Goal: Task Accomplishment & Management: Manage account settings

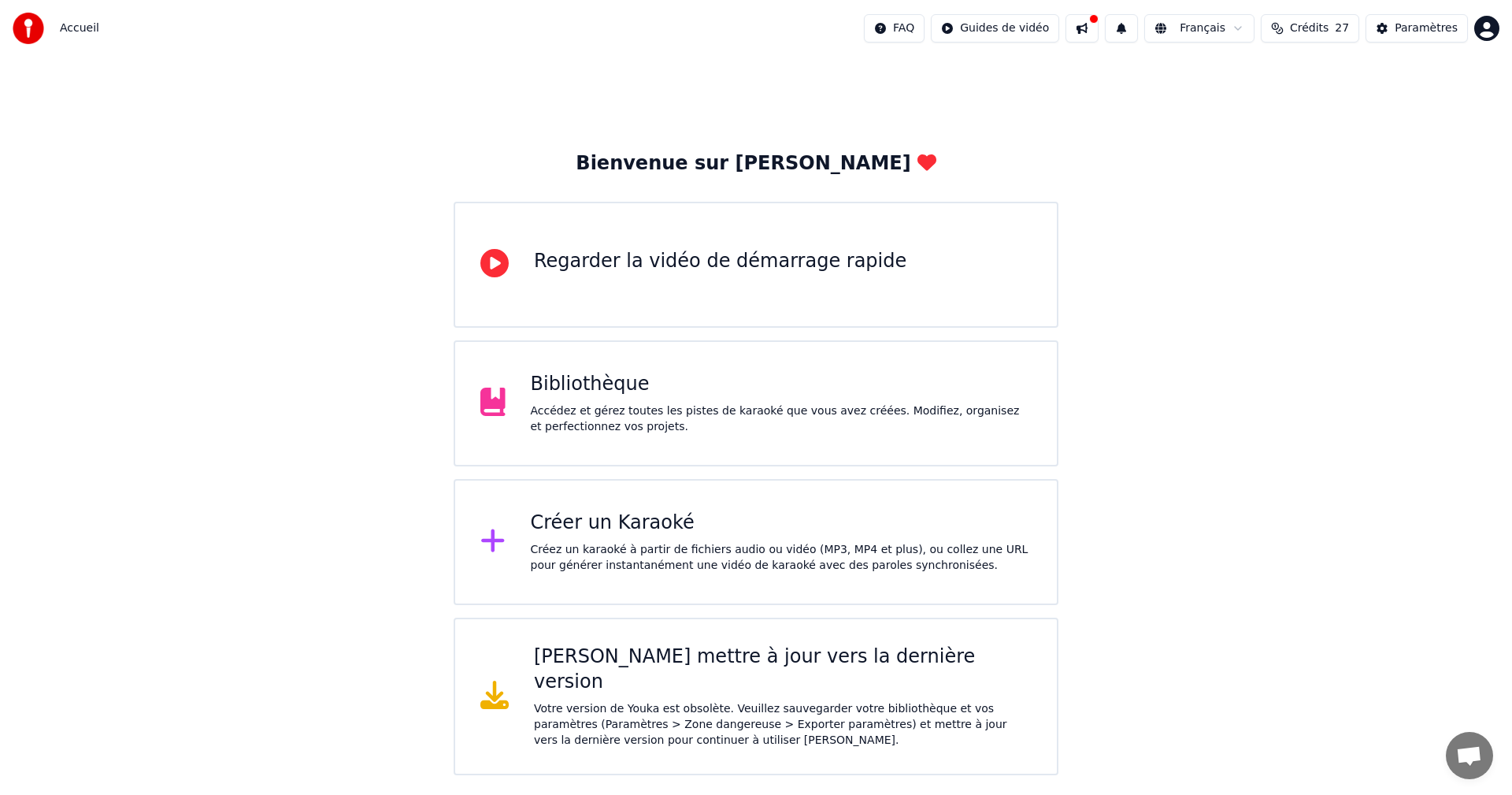
click at [1083, 28] on button at bounding box center [1082, 28] width 33 height 28
click at [1433, 29] on div "Paramètres" at bounding box center [1426, 28] width 63 height 16
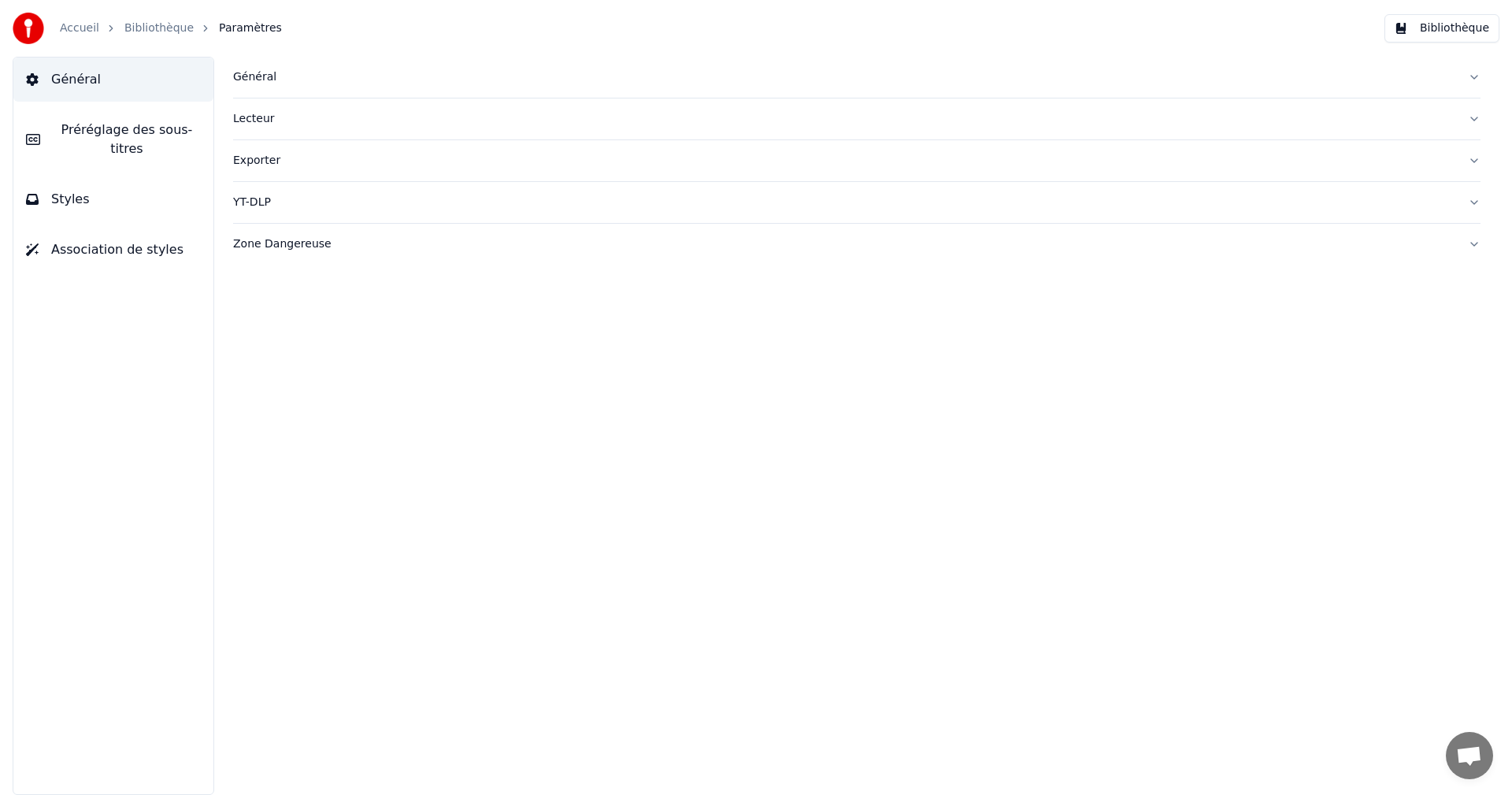
click at [155, 134] on span "Préréglage des sous-titres" at bounding box center [127, 139] width 148 height 38
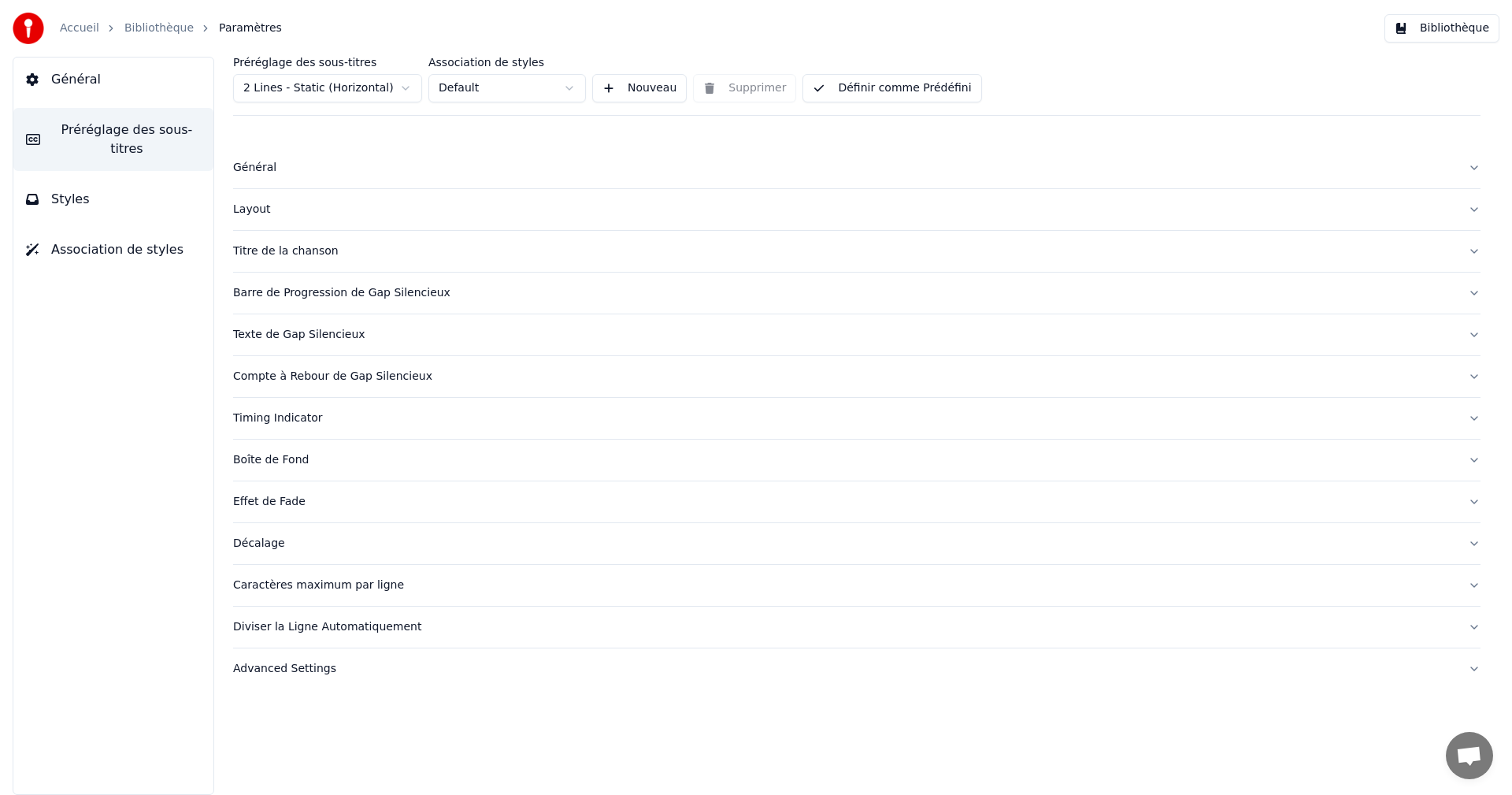
click at [157, 177] on button "Styles" at bounding box center [113, 199] width 200 height 44
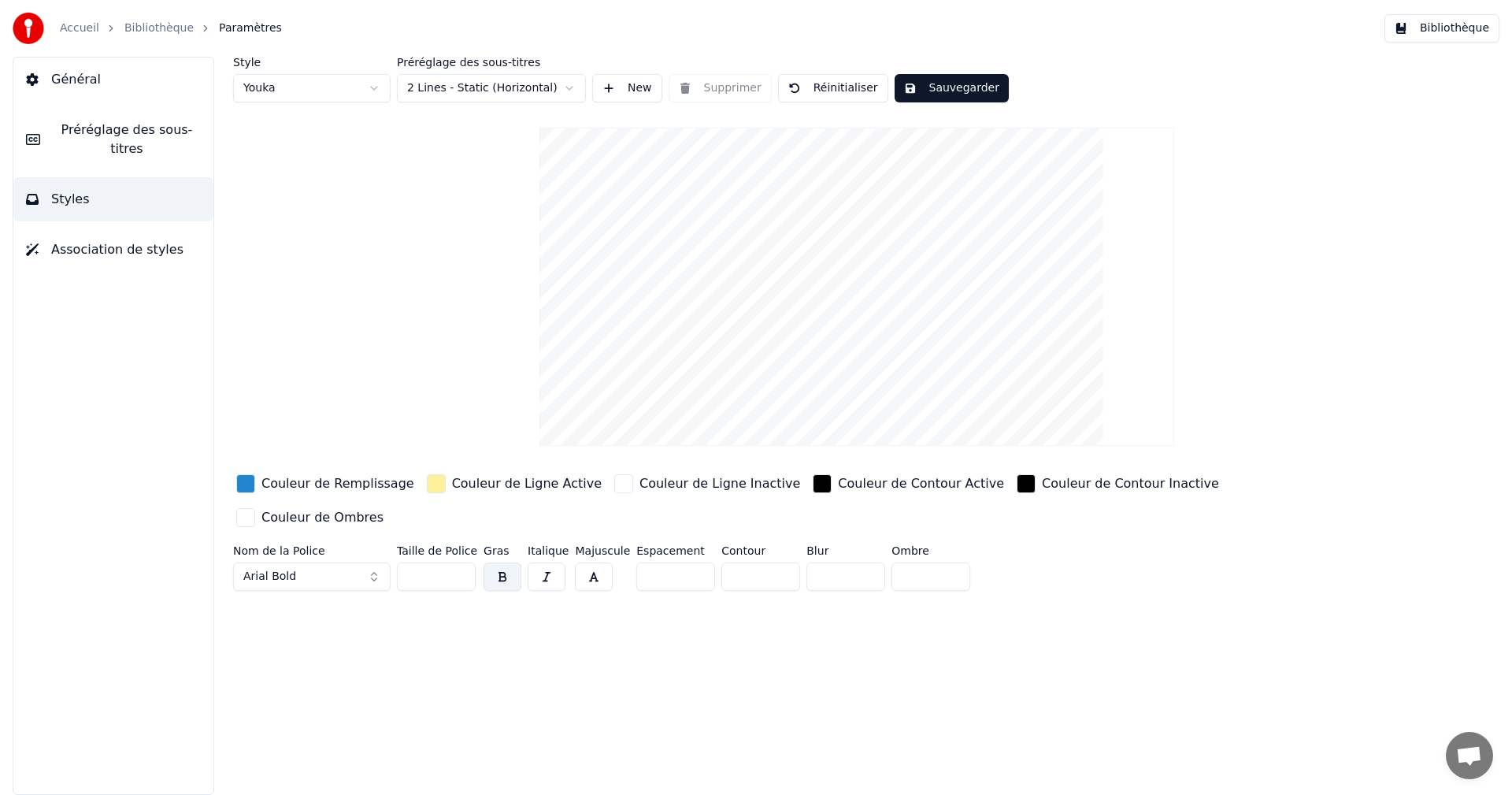
click at [157, 240] on span "Association de styles" at bounding box center [117, 249] width 132 height 19
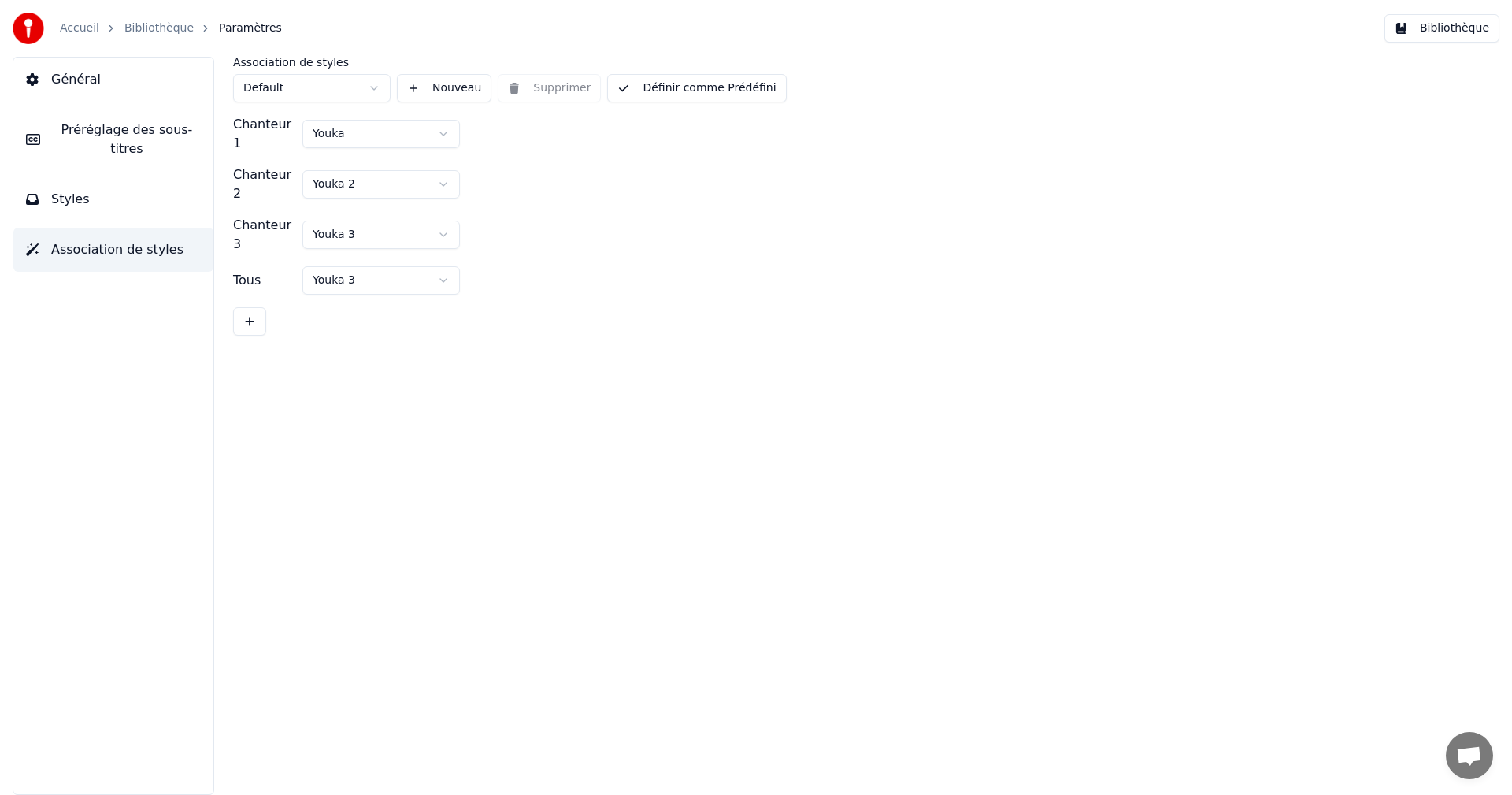
click at [150, 200] on button "Styles" at bounding box center [113, 199] width 200 height 44
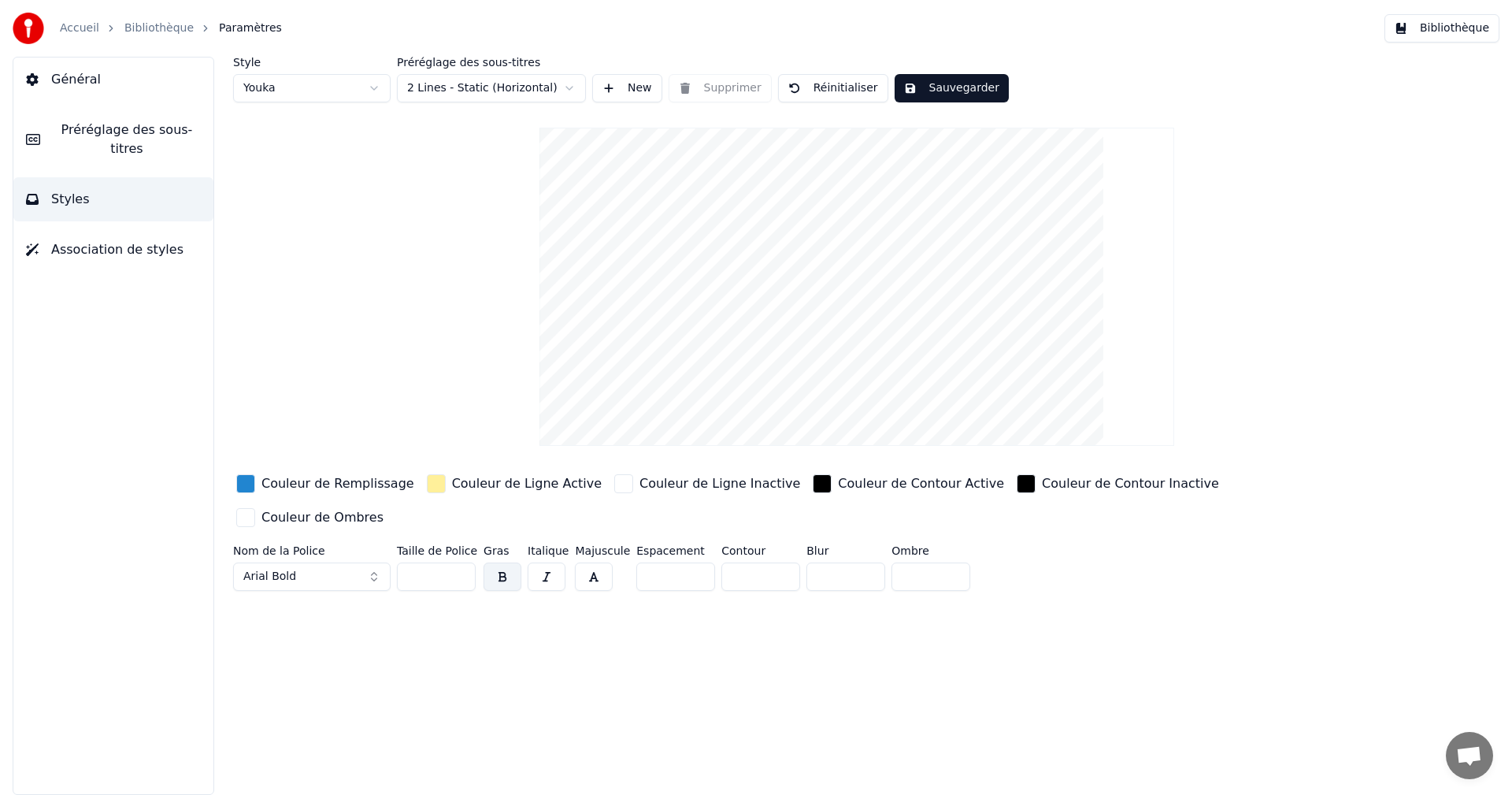
click at [374, 562] on button "Arial Bold" at bounding box center [312, 576] width 157 height 28
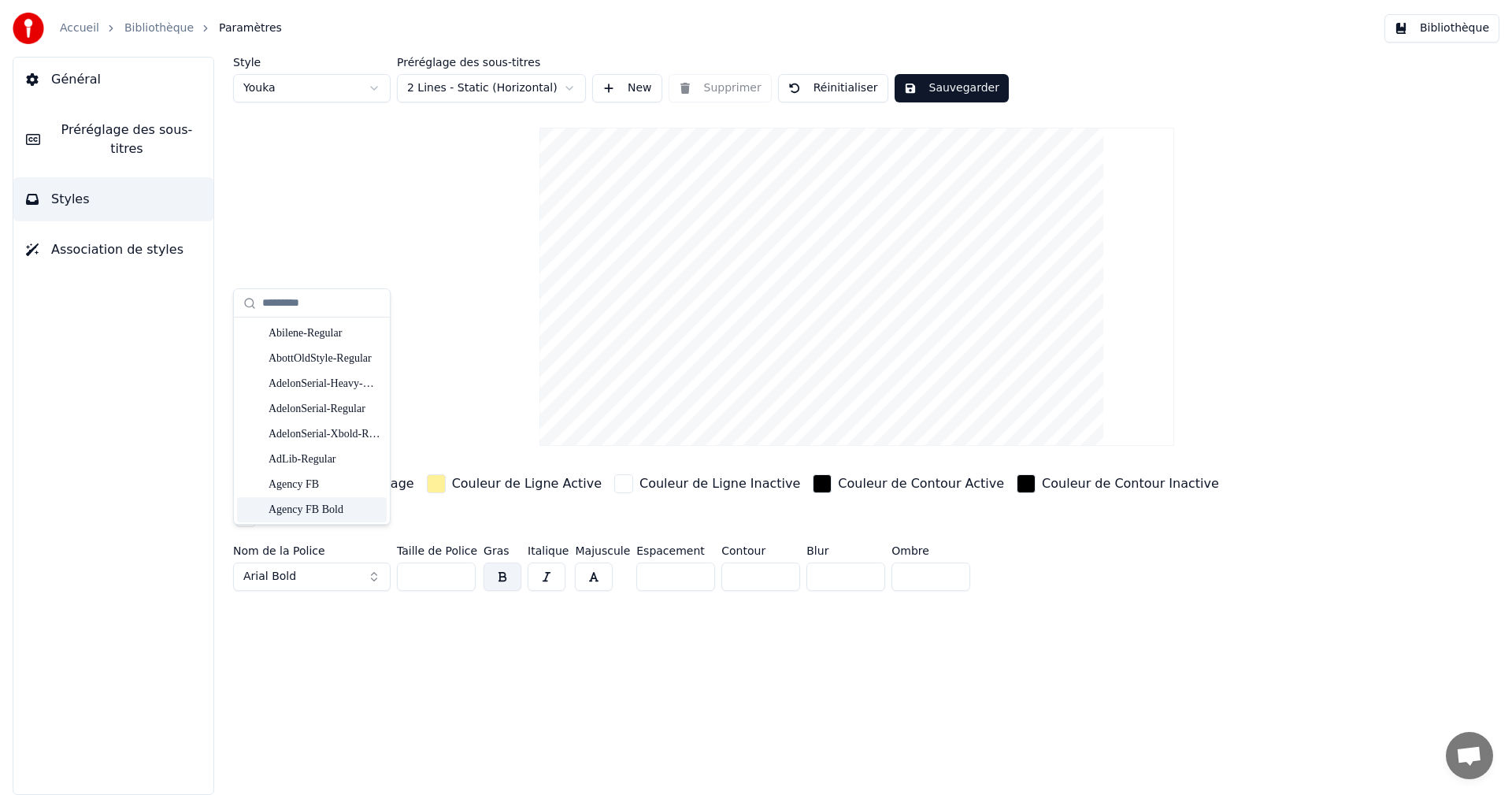
click at [336, 510] on div "Agency FB Bold" at bounding box center [325, 509] width 112 height 16
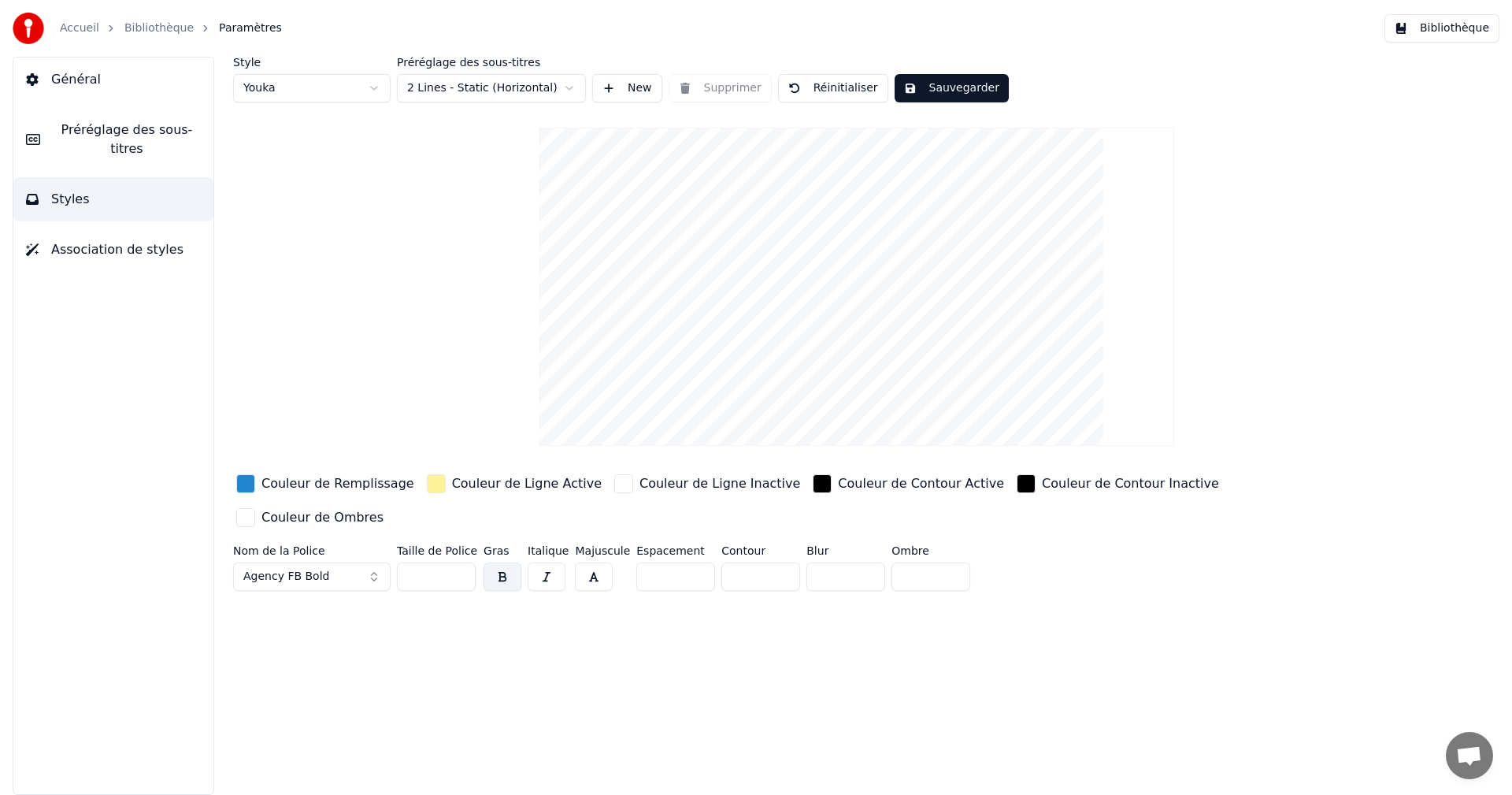
click at [378, 562] on button "Agency FB Bold" at bounding box center [312, 576] width 157 height 28
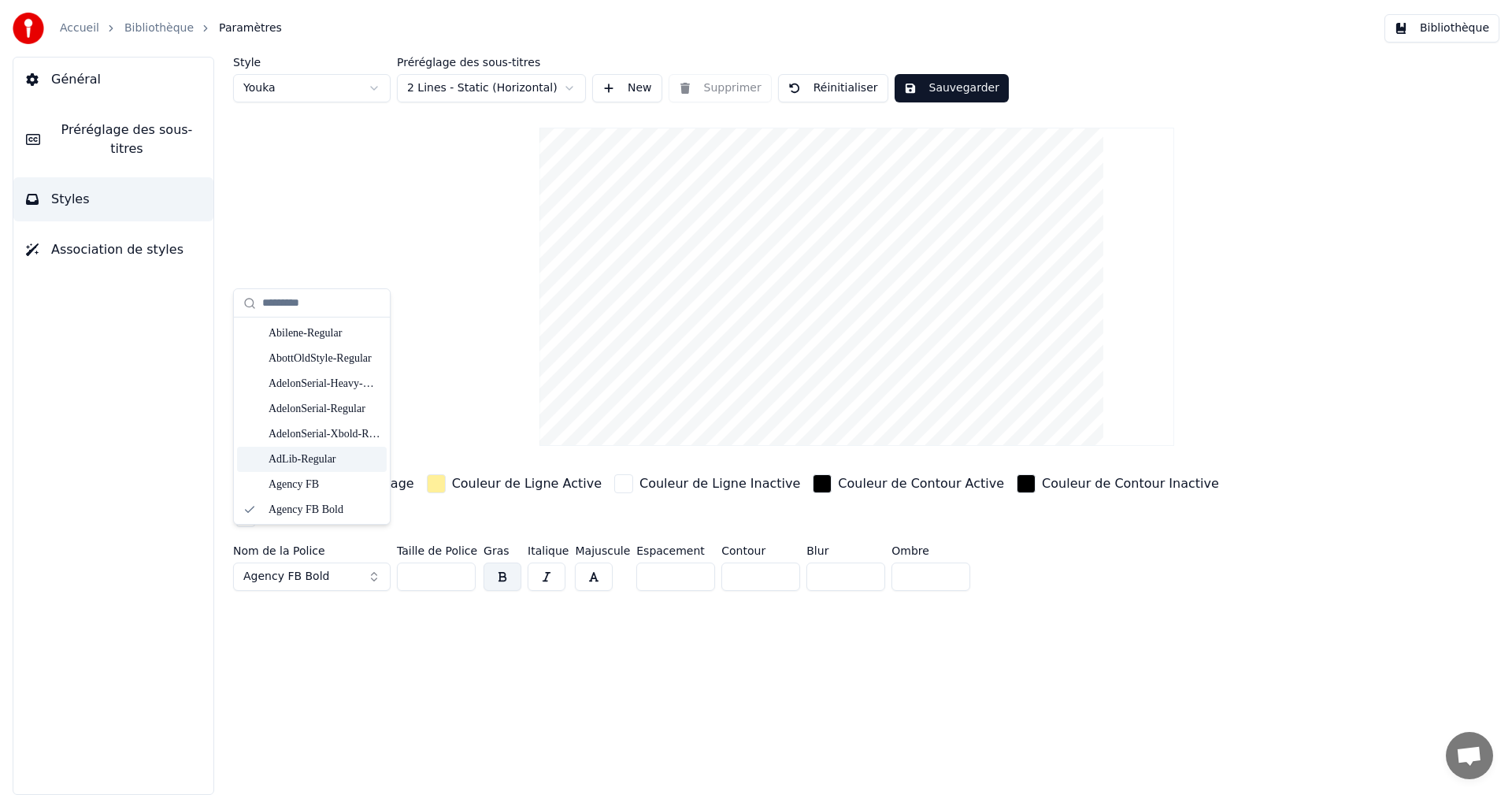
click at [357, 448] on div "AdLib-Regular" at bounding box center [312, 459] width 149 height 26
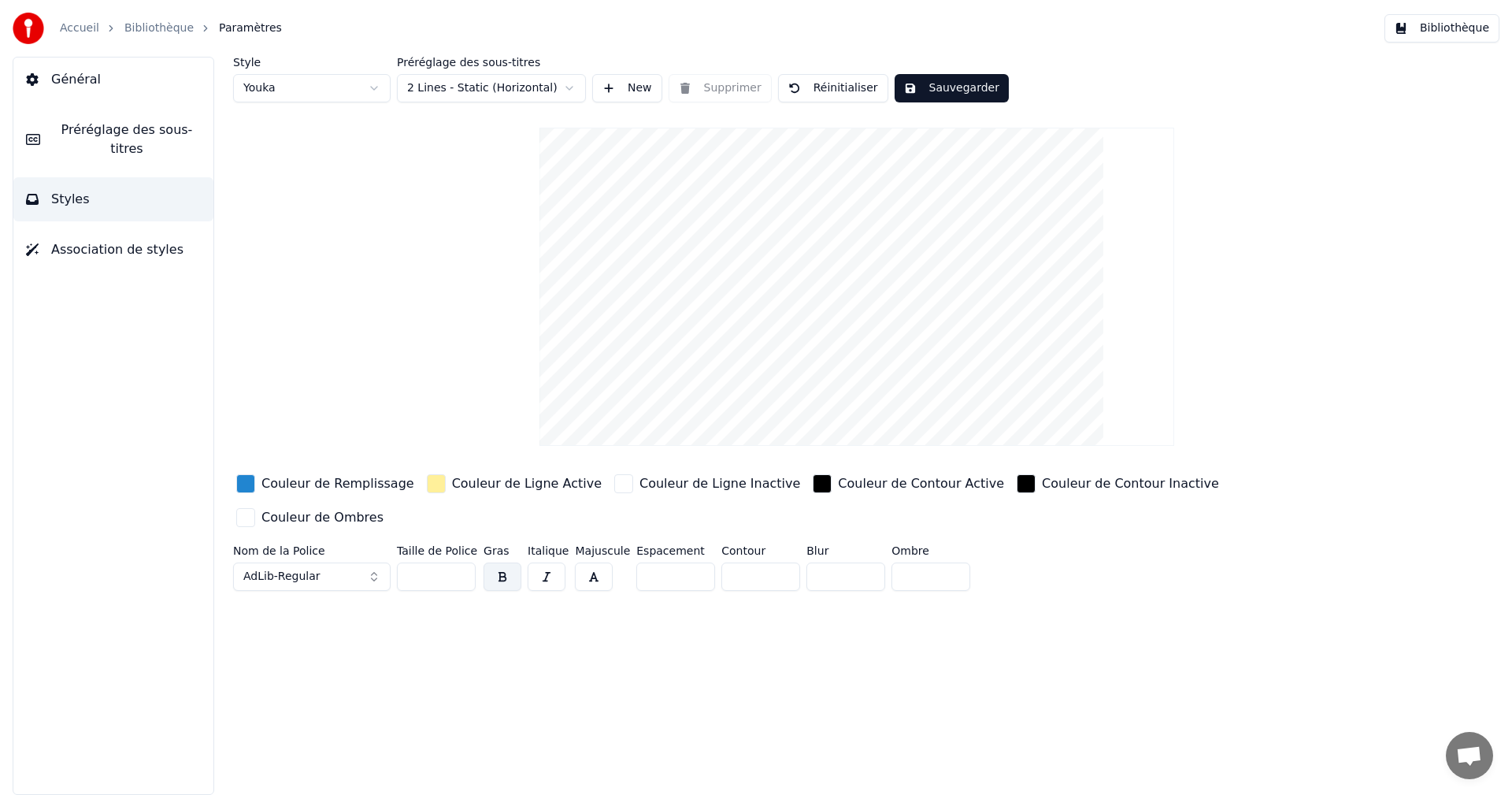
click at [427, 483] on div "button" at bounding box center [436, 483] width 19 height 19
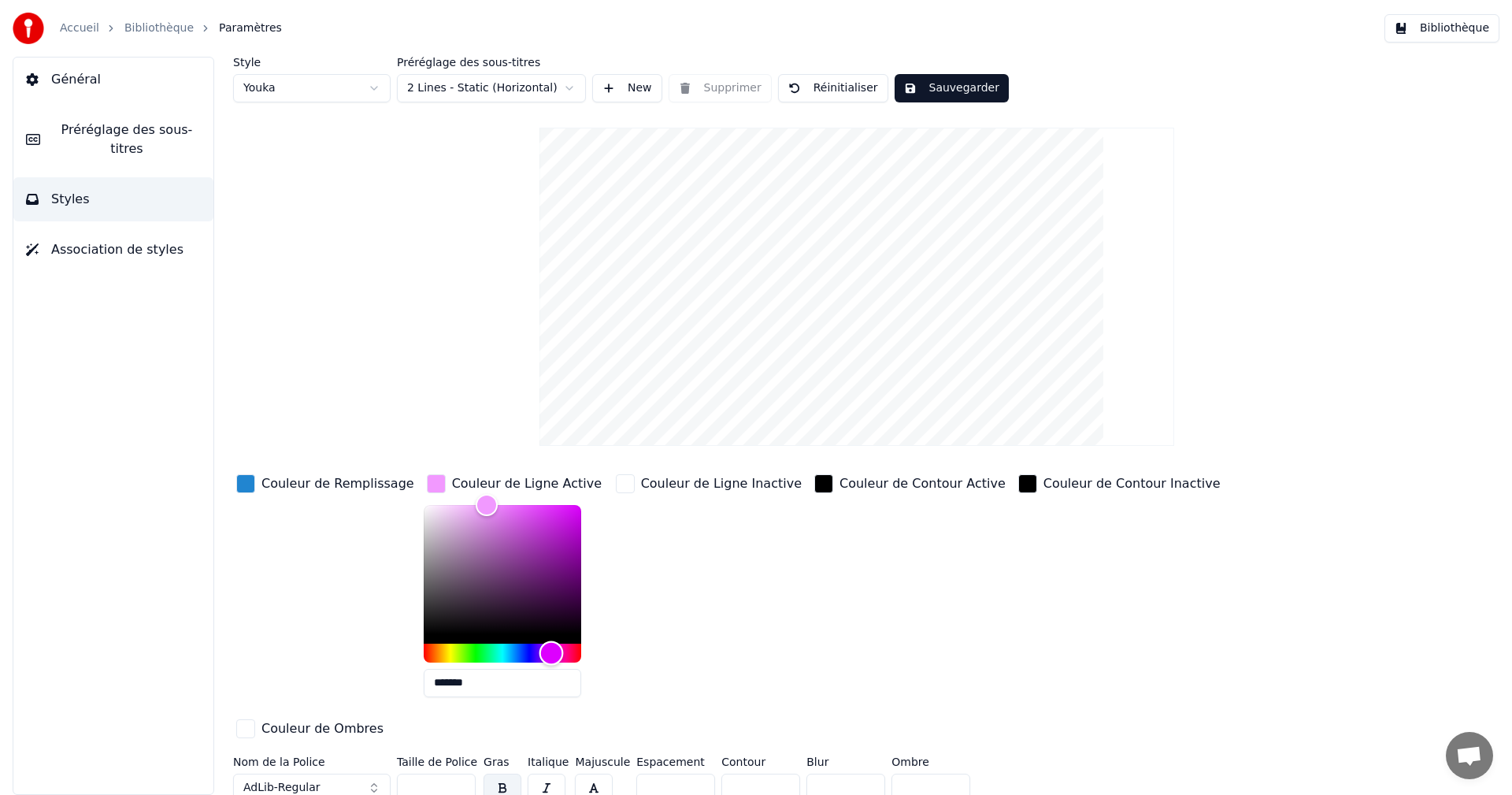
drag, startPoint x: 428, startPoint y: 651, endPoint x: 531, endPoint y: 633, distance: 104.6
click at [539, 646] on div "Hue" at bounding box center [552, 653] width 25 height 25
type input "*******"
drag, startPoint x: 462, startPoint y: 501, endPoint x: 580, endPoint y: 508, distance: 118.2
click at [580, 508] on div "*******" at bounding box center [515, 604] width 183 height 199
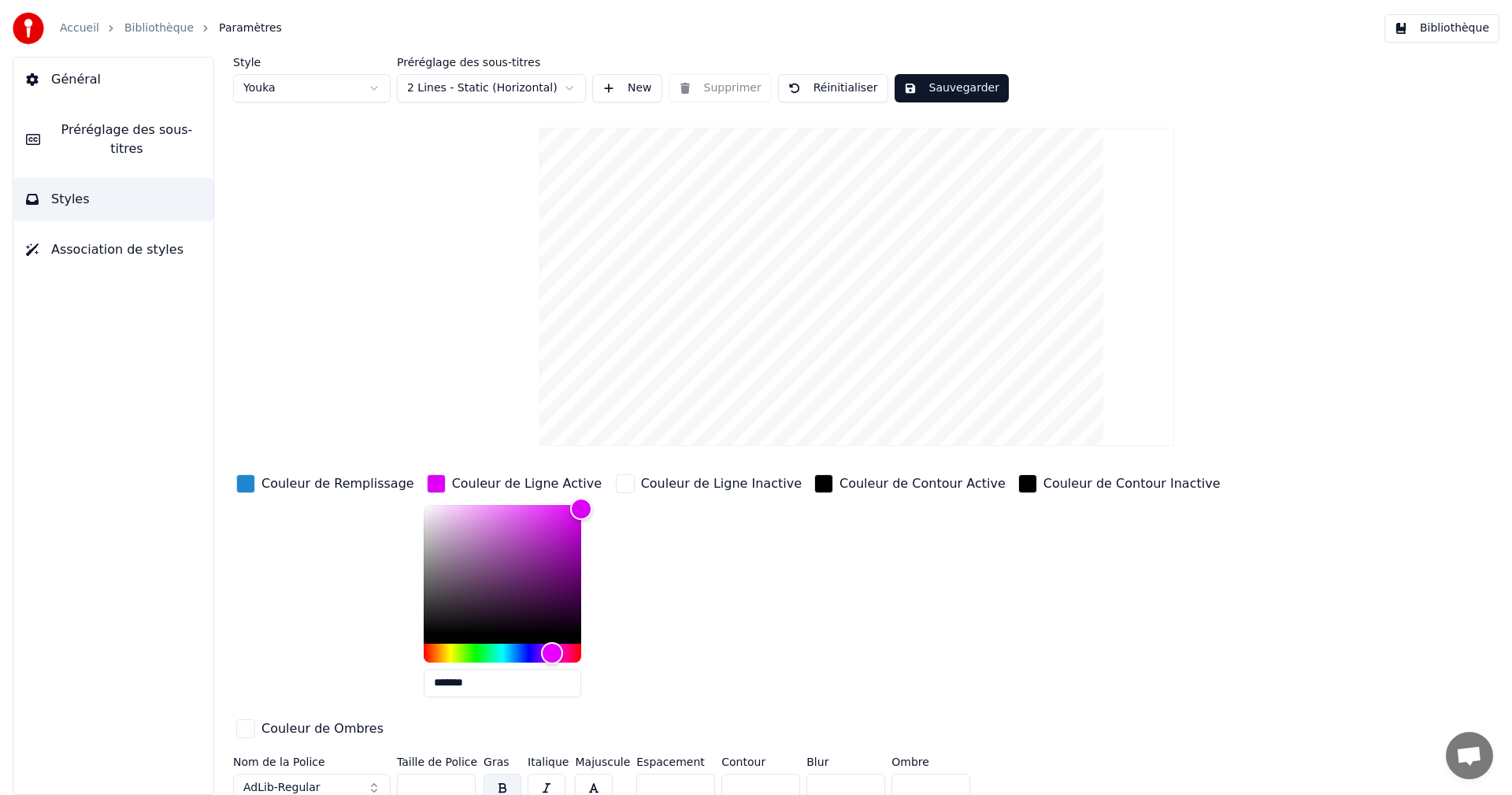
click at [247, 478] on div "button" at bounding box center [246, 483] width 19 height 19
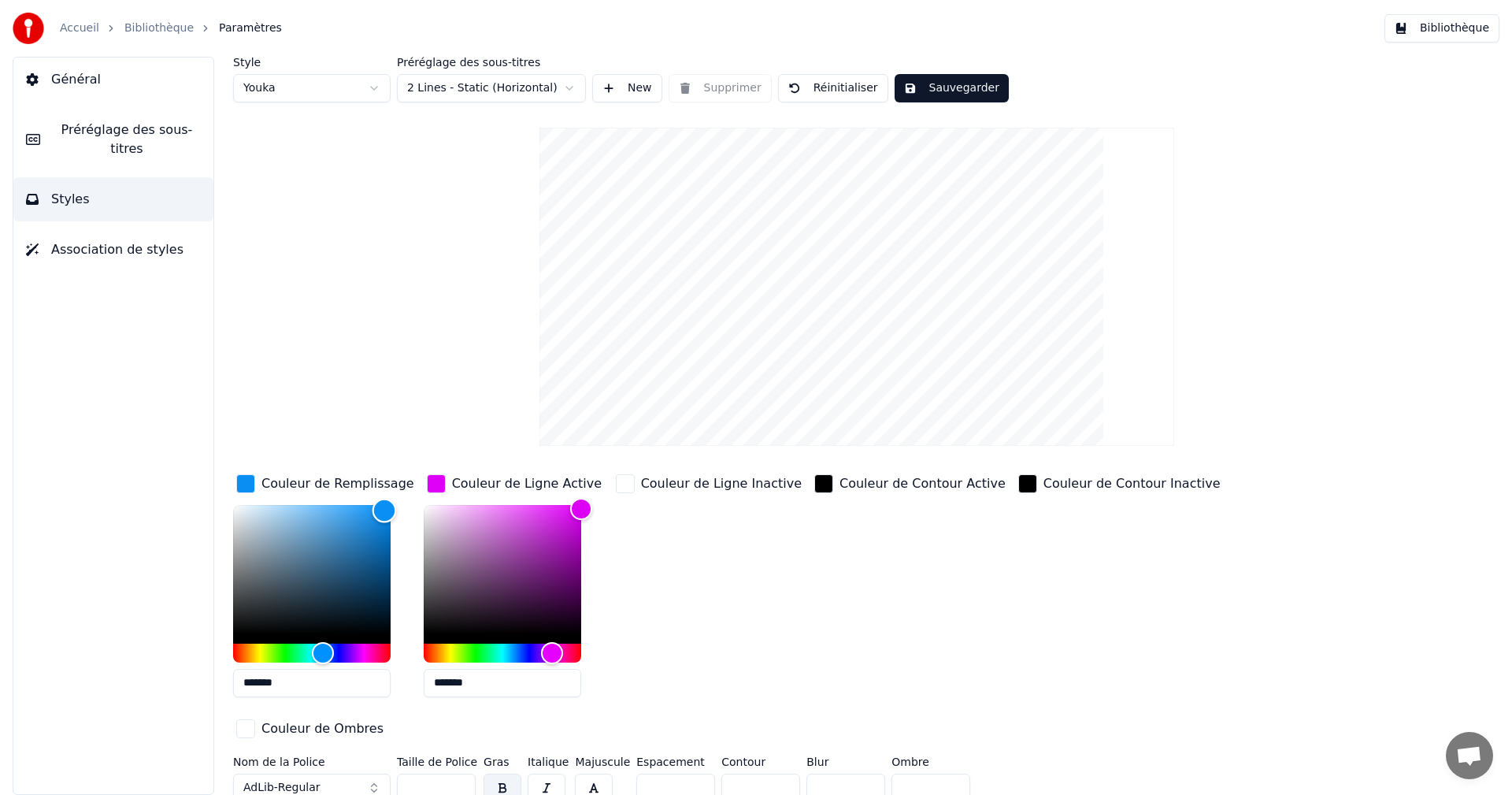
type input "*******"
drag, startPoint x: 371, startPoint y: 527, endPoint x: 385, endPoint y: 508, distance: 23.6
click at [385, 508] on div "Color" at bounding box center [386, 510] width 25 height 25
click at [383, 419] on div "Style Youka Préréglage des sous-titres 2 Lines - Static (Horizontal) New Suppri…" at bounding box center [857, 432] width 1247 height 751
click at [622, 482] on div "button" at bounding box center [625, 483] width 19 height 19
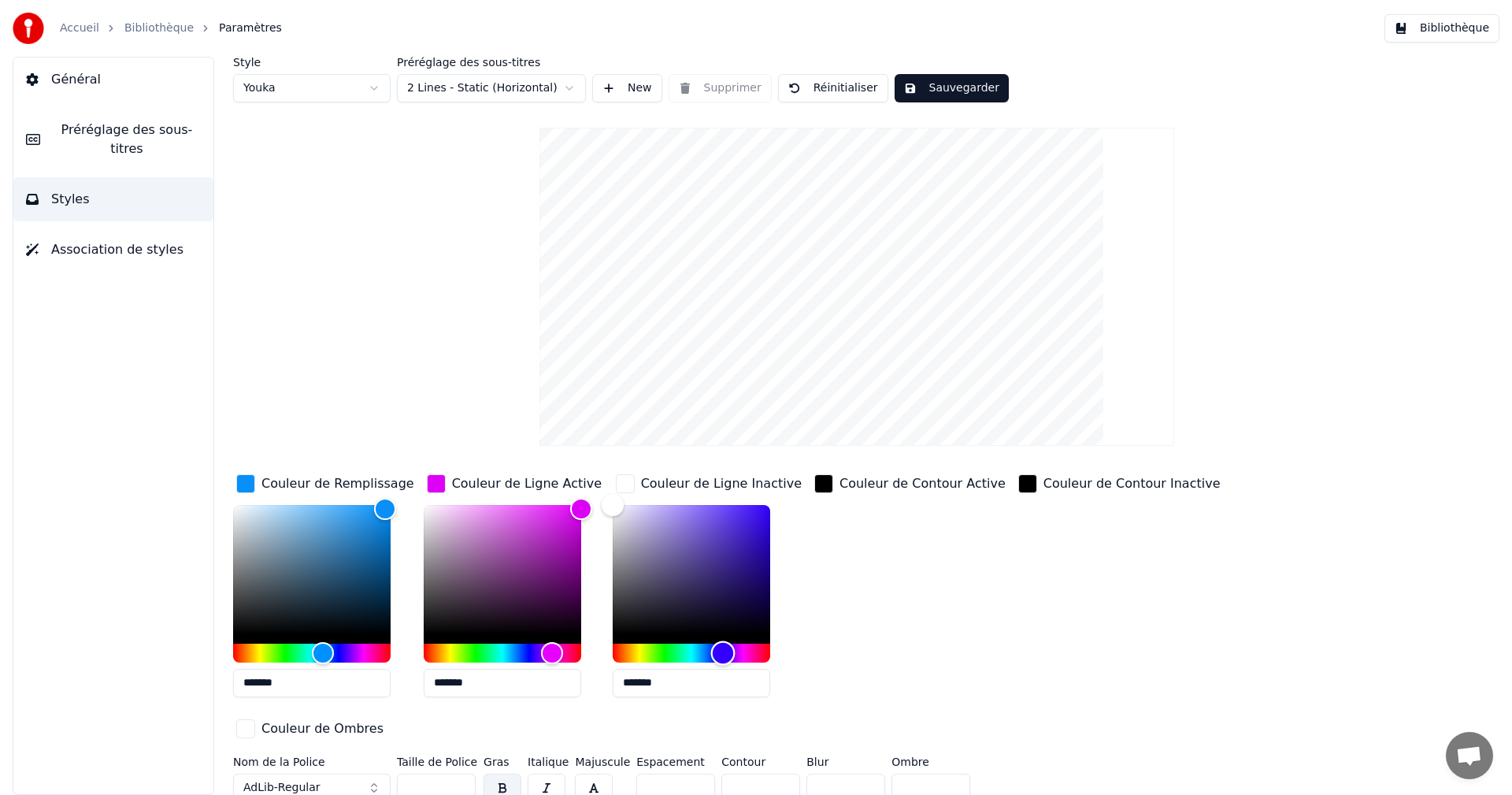
drag, startPoint x: 613, startPoint y: 648, endPoint x: 716, endPoint y: 643, distance: 103.1
click at [721, 647] on div "Hue" at bounding box center [723, 653] width 25 height 25
type input "*******"
drag, startPoint x: 617, startPoint y: 501, endPoint x: 759, endPoint y: 516, distance: 142.8
click at [759, 516] on div "Color" at bounding box center [760, 517] width 25 height 25
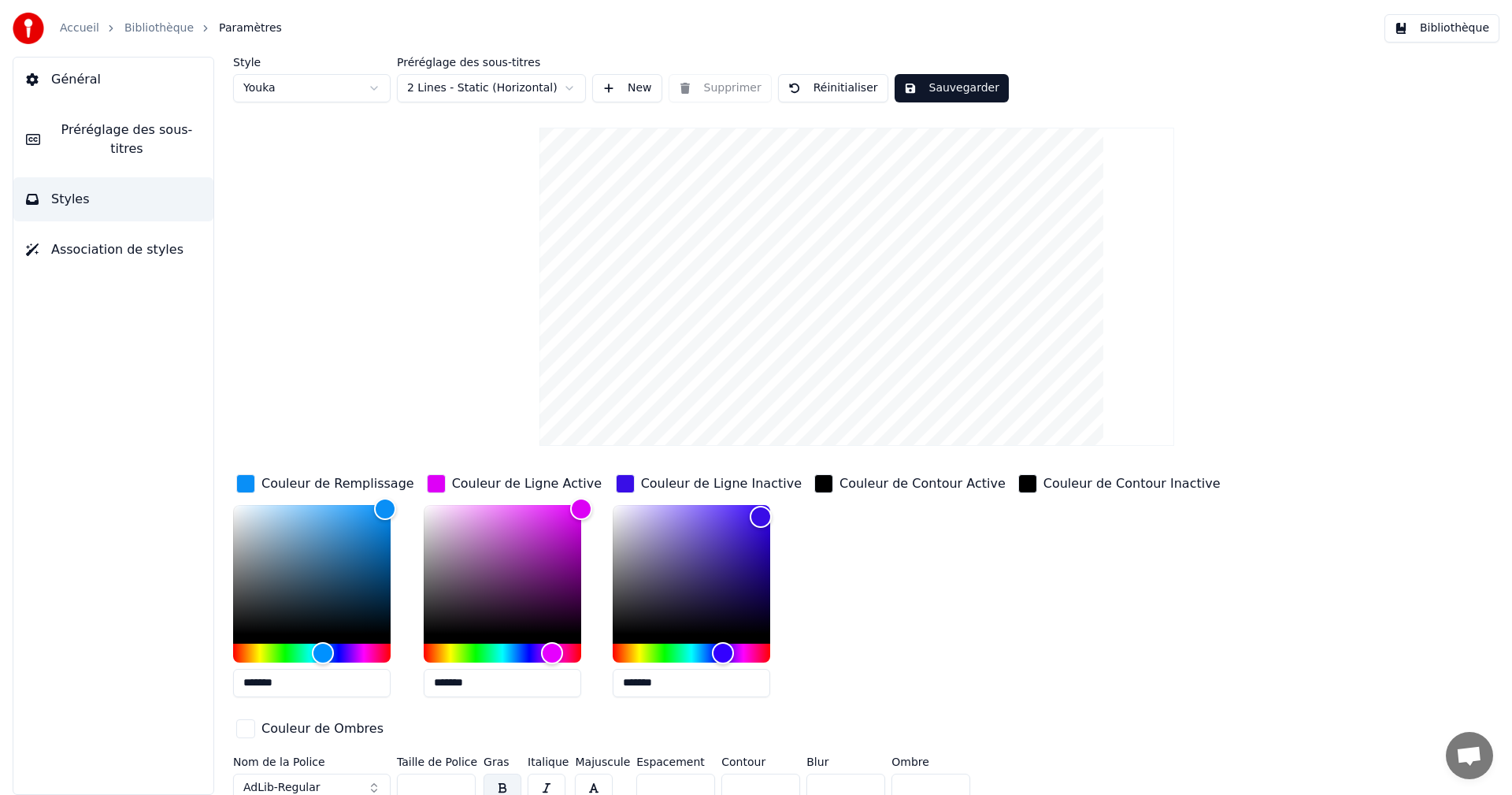
click at [815, 484] on div "button" at bounding box center [824, 483] width 19 height 19
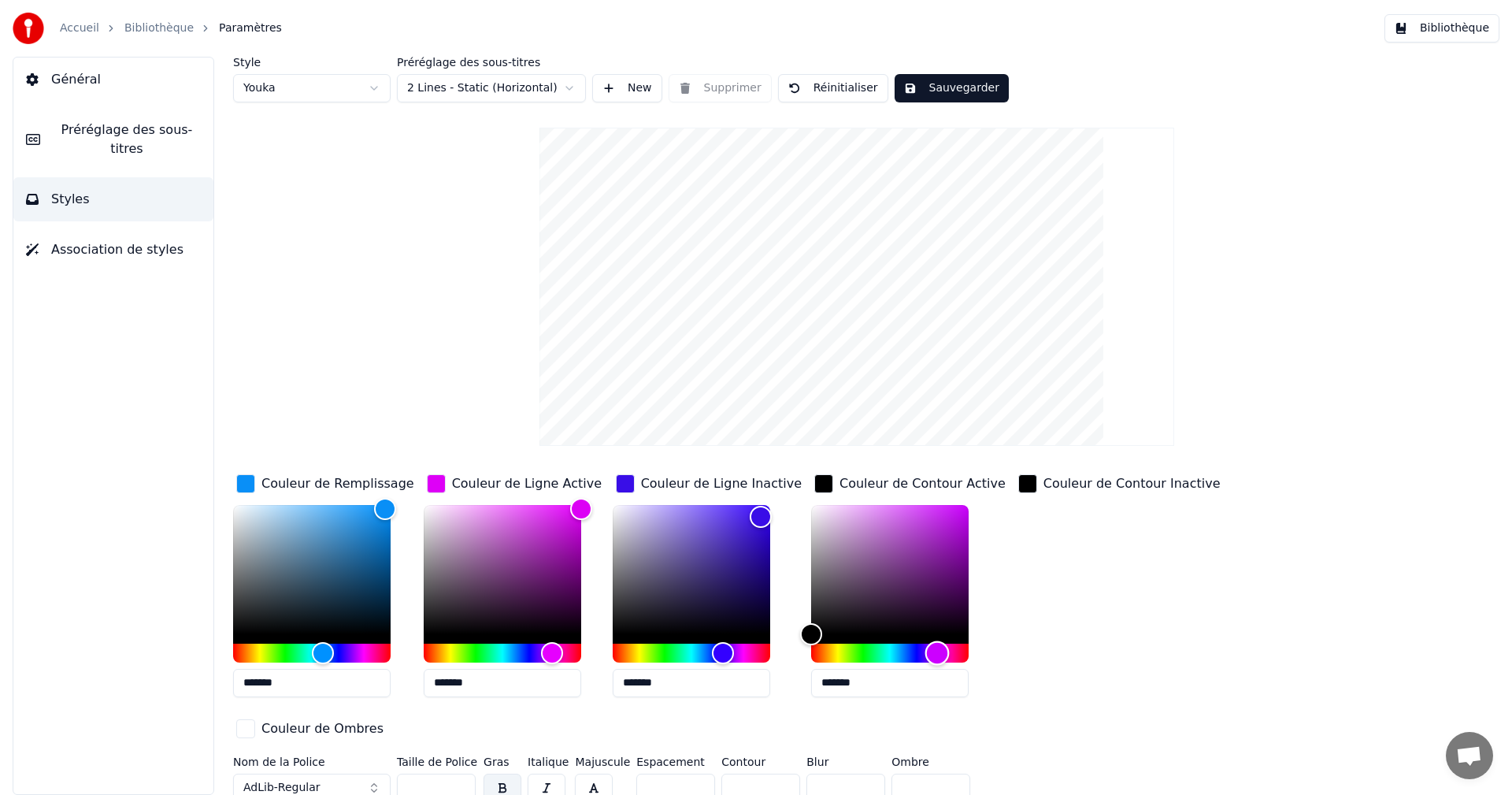
drag, startPoint x: 818, startPoint y: 652, endPoint x: 918, endPoint y: 650, distance: 100.0
click at [925, 654] on div "Hue" at bounding box center [937, 653] width 25 height 25
type input "*******"
drag, startPoint x: 796, startPoint y: 631, endPoint x: 955, endPoint y: 520, distance: 193.9
click at [955, 516] on div "Color" at bounding box center [966, 516] width 25 height 25
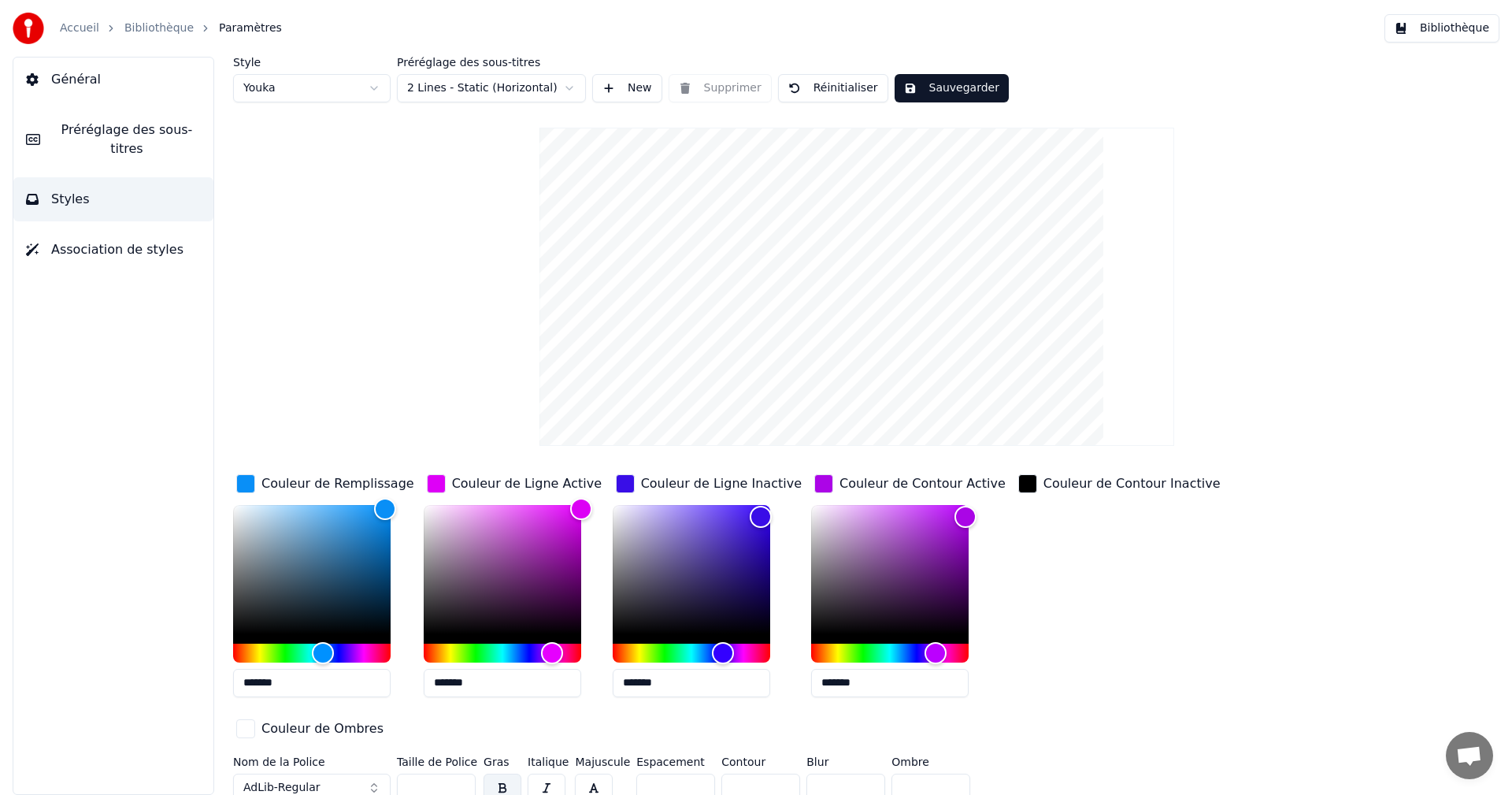
click at [1015, 471] on div "Couleur de Contour Inactive" at bounding box center [1119, 483] width 209 height 26
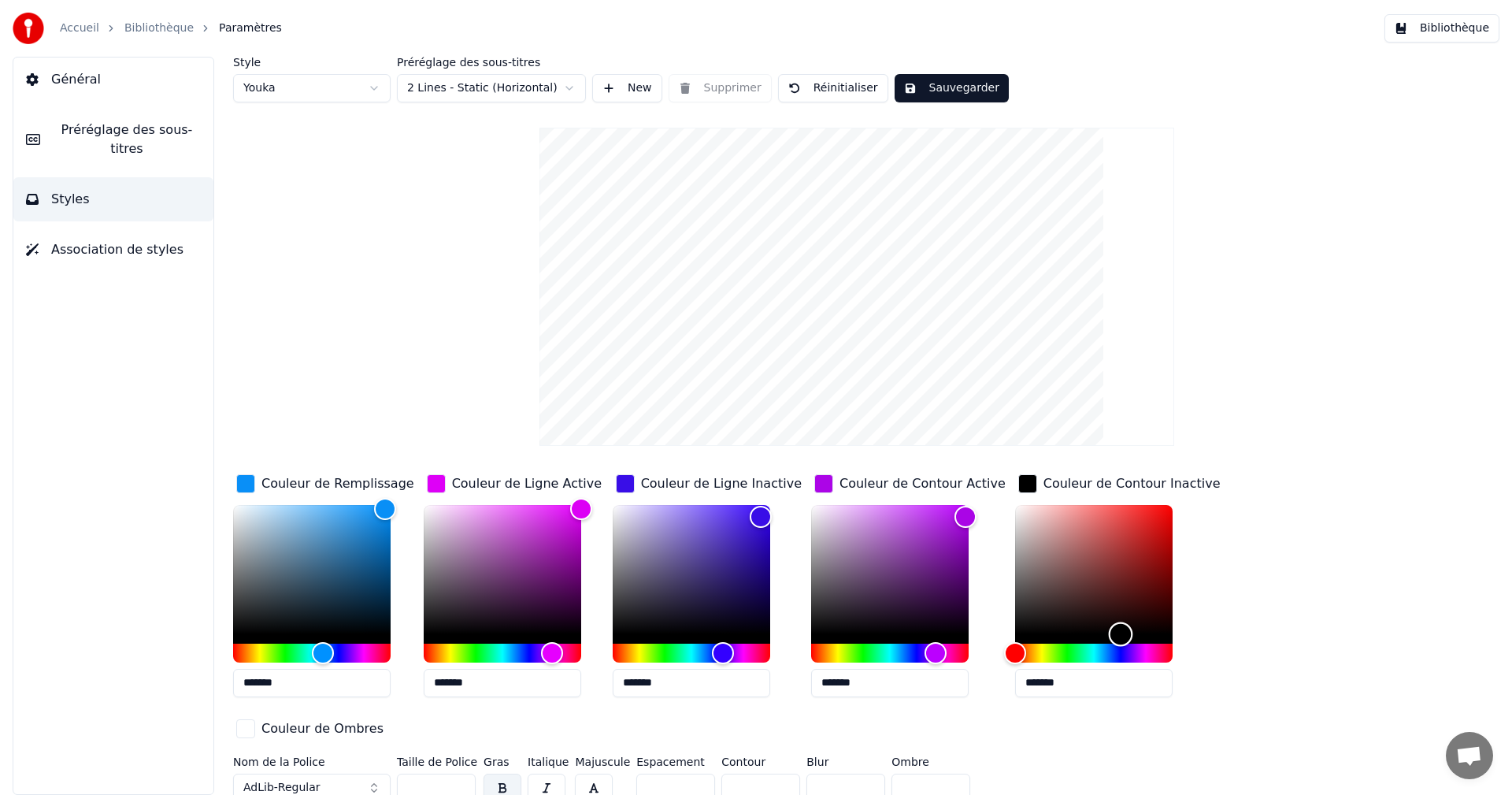
drag, startPoint x: 993, startPoint y: 634, endPoint x: 1095, endPoint y: 649, distance: 103.1
click at [1095, 649] on div at bounding box center [1093, 583] width 157 height 158
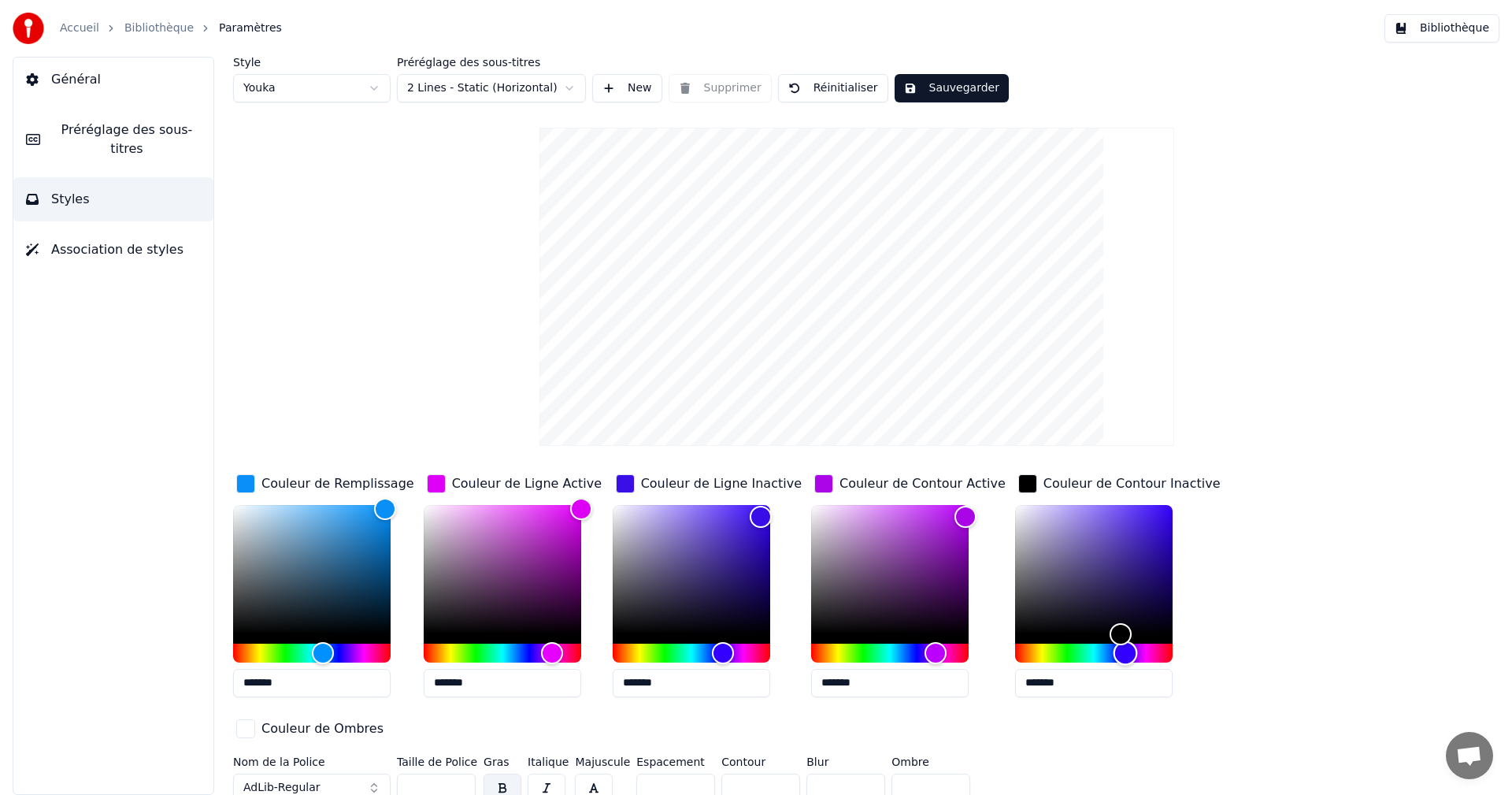
drag, startPoint x: 997, startPoint y: 653, endPoint x: 1099, endPoint y: 656, distance: 102.0
click at [1113, 656] on div "Hue" at bounding box center [1125, 653] width 25 height 25
drag, startPoint x: 1099, startPoint y: 629, endPoint x: 1153, endPoint y: 501, distance: 138.9
click at [1160, 501] on div "Color" at bounding box center [1172, 505] width 25 height 25
type input "*******"
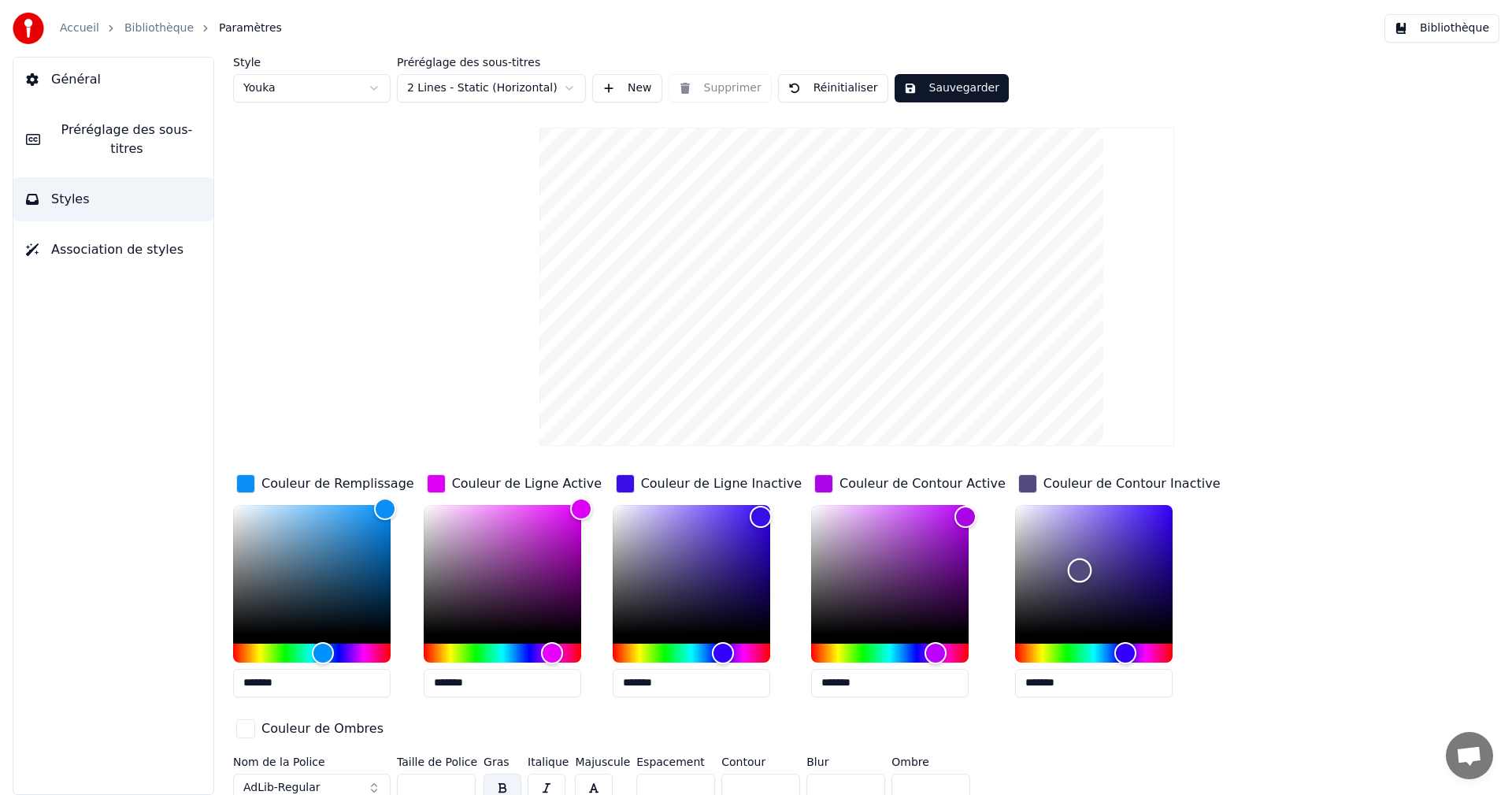
drag, startPoint x: 1125, startPoint y: 524, endPoint x: 1054, endPoint y: 571, distance: 85.1
click at [1067, 571] on div "Color" at bounding box center [1079, 571] width 25 height 25
click at [1018, 484] on div "button" at bounding box center [1027, 483] width 19 height 19
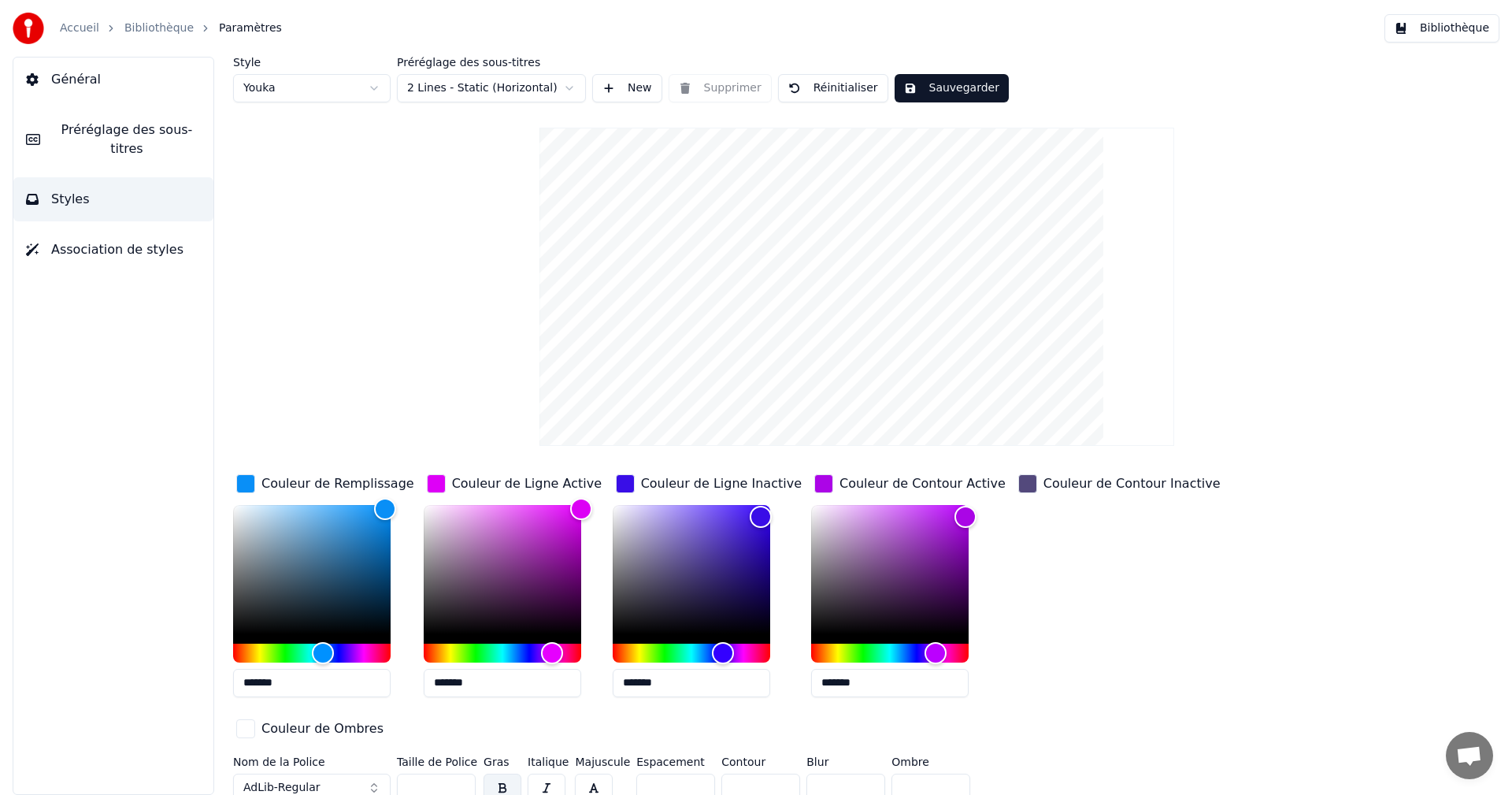
click at [1018, 484] on div "button" at bounding box center [1027, 483] width 19 height 19
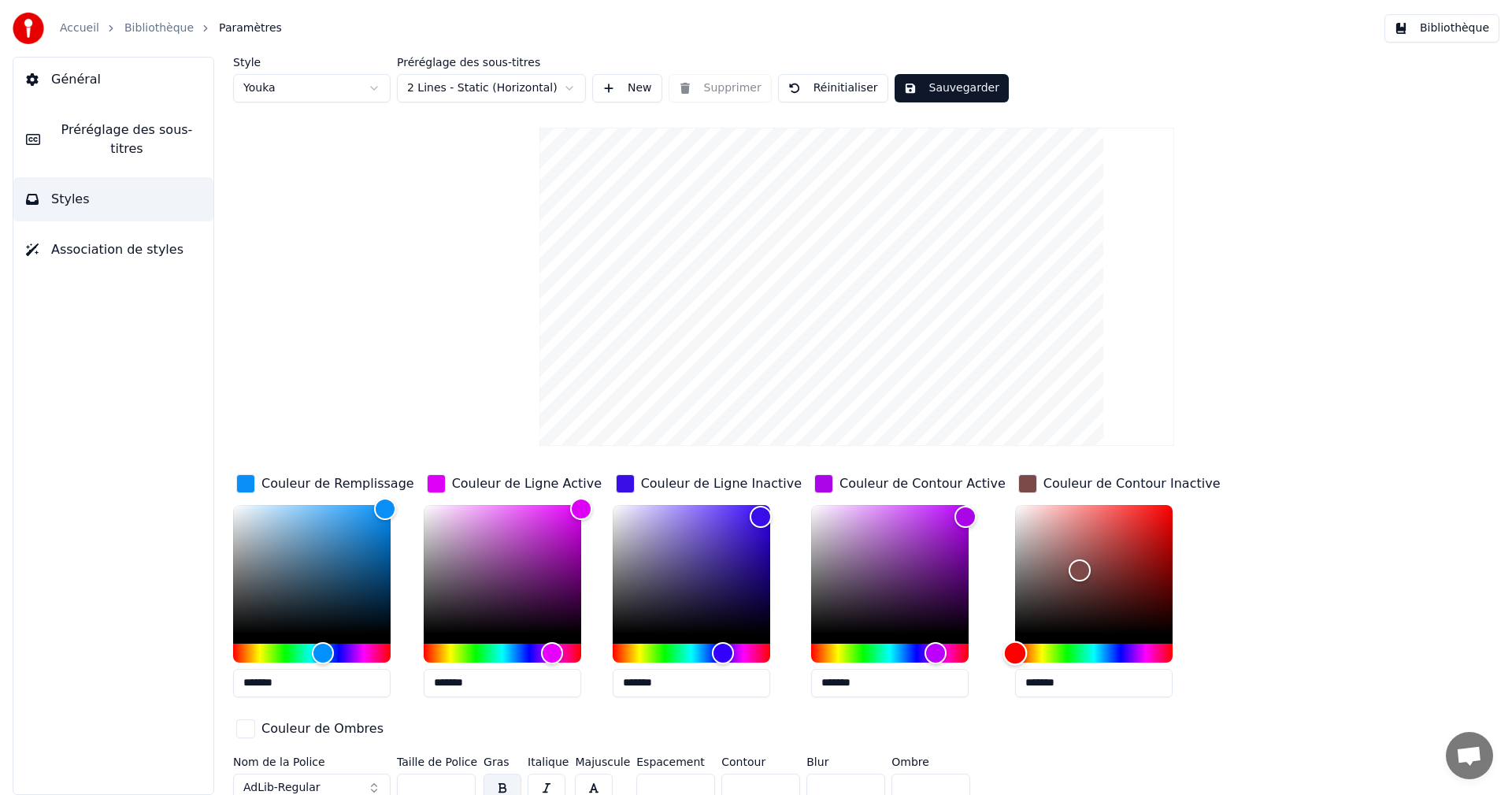
drag, startPoint x: 1102, startPoint y: 647, endPoint x: 988, endPoint y: 652, distance: 114.1
click at [1003, 652] on div "Hue" at bounding box center [1015, 653] width 25 height 25
type input "*******"
drag, startPoint x: 1060, startPoint y: 567, endPoint x: 982, endPoint y: 501, distance: 102.2
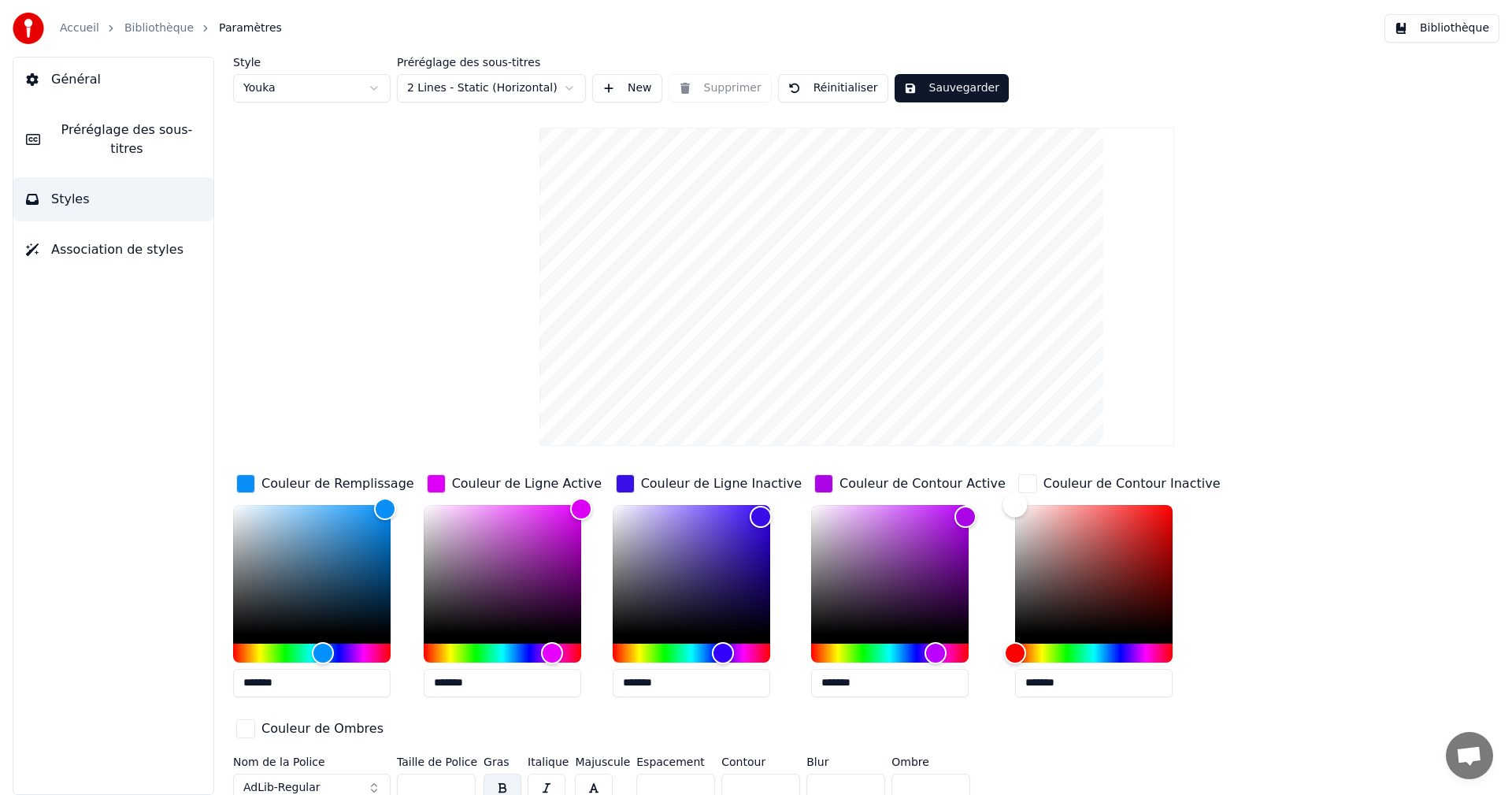
click at [1003, 501] on div "Color" at bounding box center [1015, 505] width 25 height 25
type input "*******"
drag, startPoint x: 950, startPoint y: 518, endPoint x: 779, endPoint y: 506, distance: 171.4
click at [779, 506] on div "Couleur de Remplissage ******* Couleur de Ligne Active ******* Couleur de Ligne…" at bounding box center [763, 607] width 1059 height 273
type input "*******"
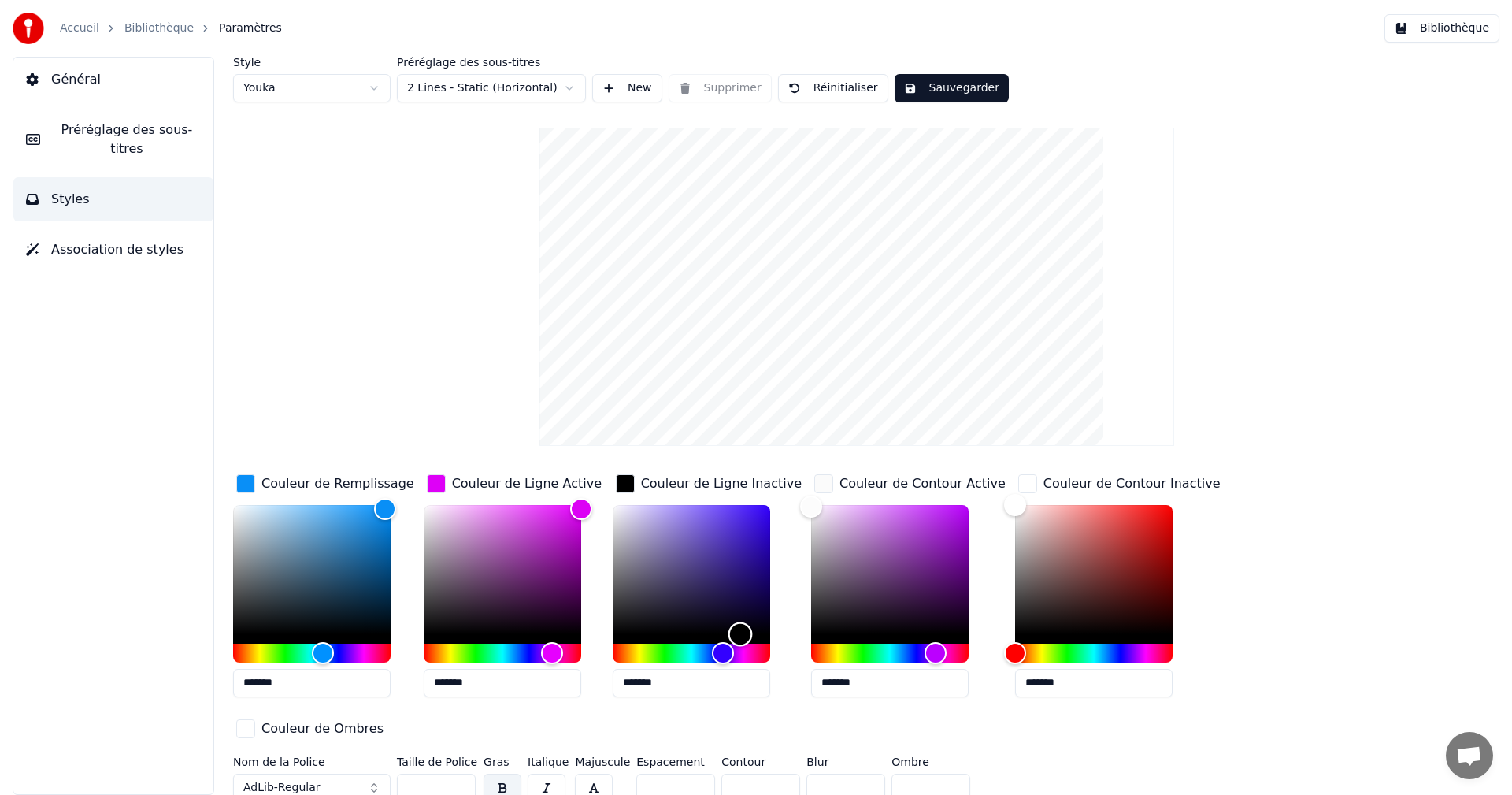
drag, startPoint x: 762, startPoint y: 516, endPoint x: 739, endPoint y: 636, distance: 122.2
click at [739, 636] on div "Color" at bounding box center [740, 634] width 25 height 25
drag, startPoint x: 583, startPoint y: 511, endPoint x: 448, endPoint y: 607, distance: 165.7
click at [448, 607] on div "Color" at bounding box center [450, 608] width 25 height 25
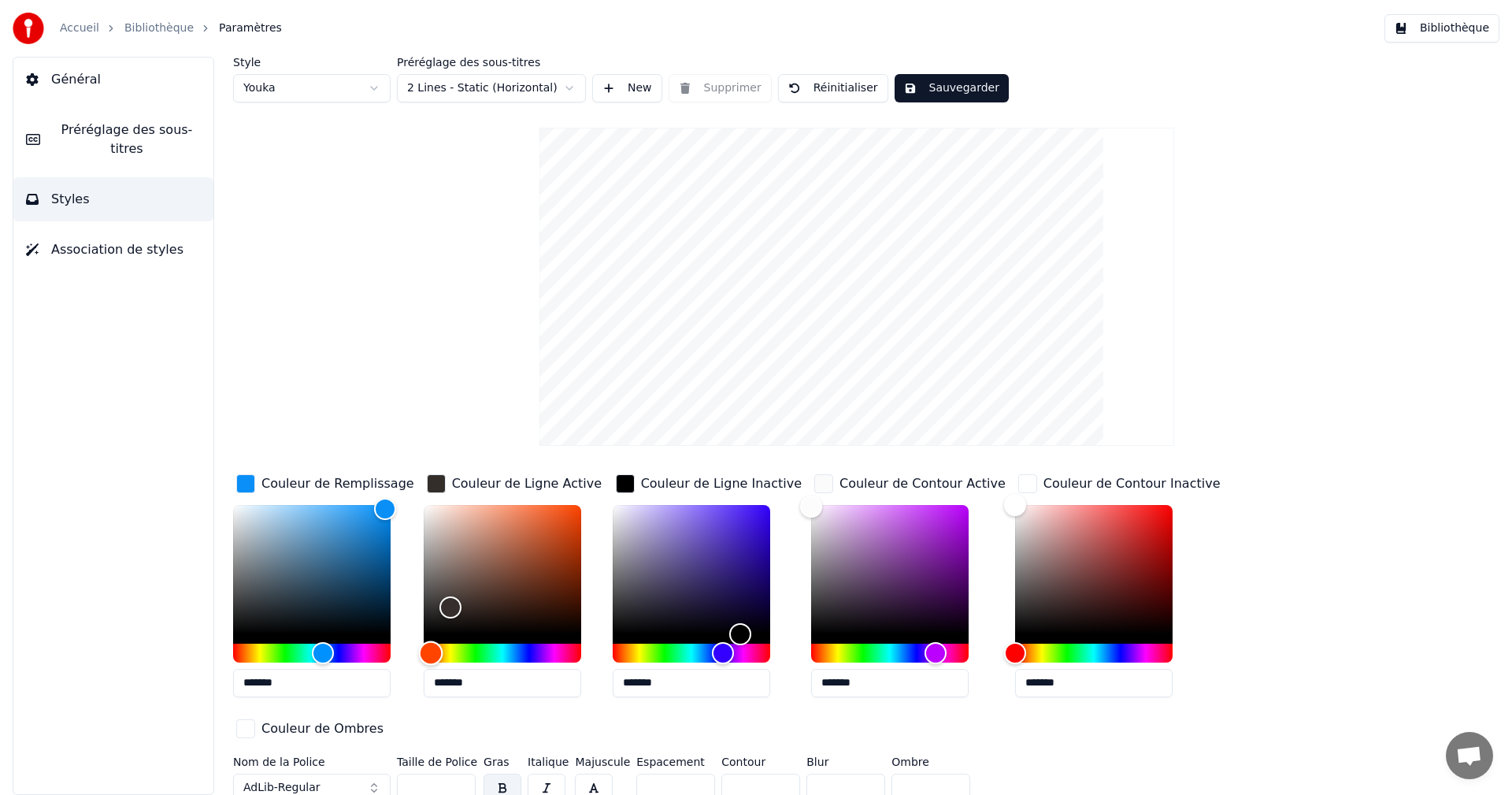
drag, startPoint x: 550, startPoint y: 649, endPoint x: 430, endPoint y: 647, distance: 120.0
click at [430, 647] on div "Hue" at bounding box center [430, 653] width 25 height 25
type input "*******"
drag, startPoint x: 452, startPoint y: 605, endPoint x: 580, endPoint y: 498, distance: 166.8
click at [580, 498] on div "Color" at bounding box center [581, 505] width 25 height 25
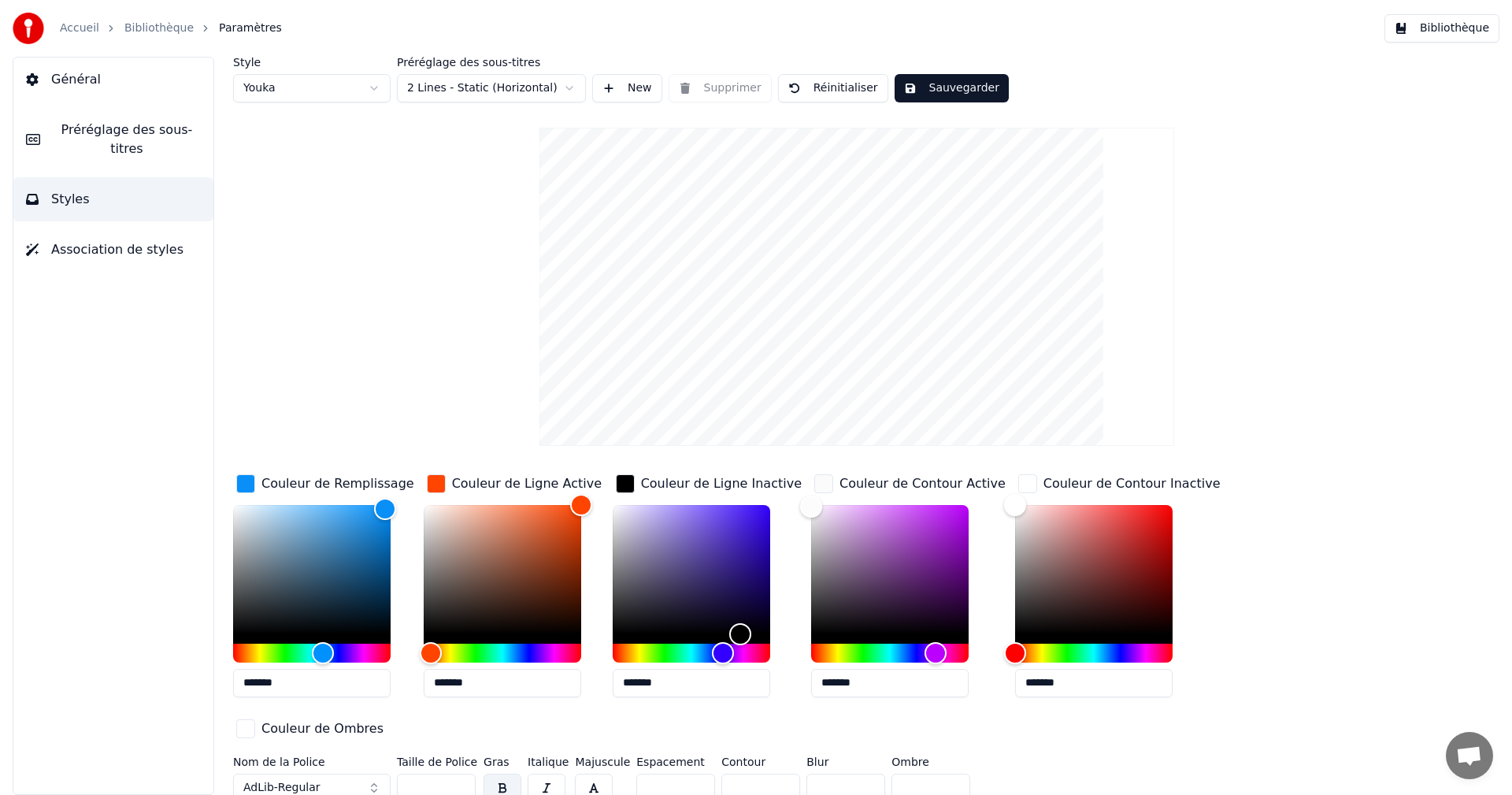
click at [481, 378] on div "Style Youka Préréglage des sous-titres 2 Lines - Static (Horizontal) New Suppri…" at bounding box center [857, 432] width 1247 height 751
click at [140, 241] on button "Association de styles" at bounding box center [113, 249] width 200 height 44
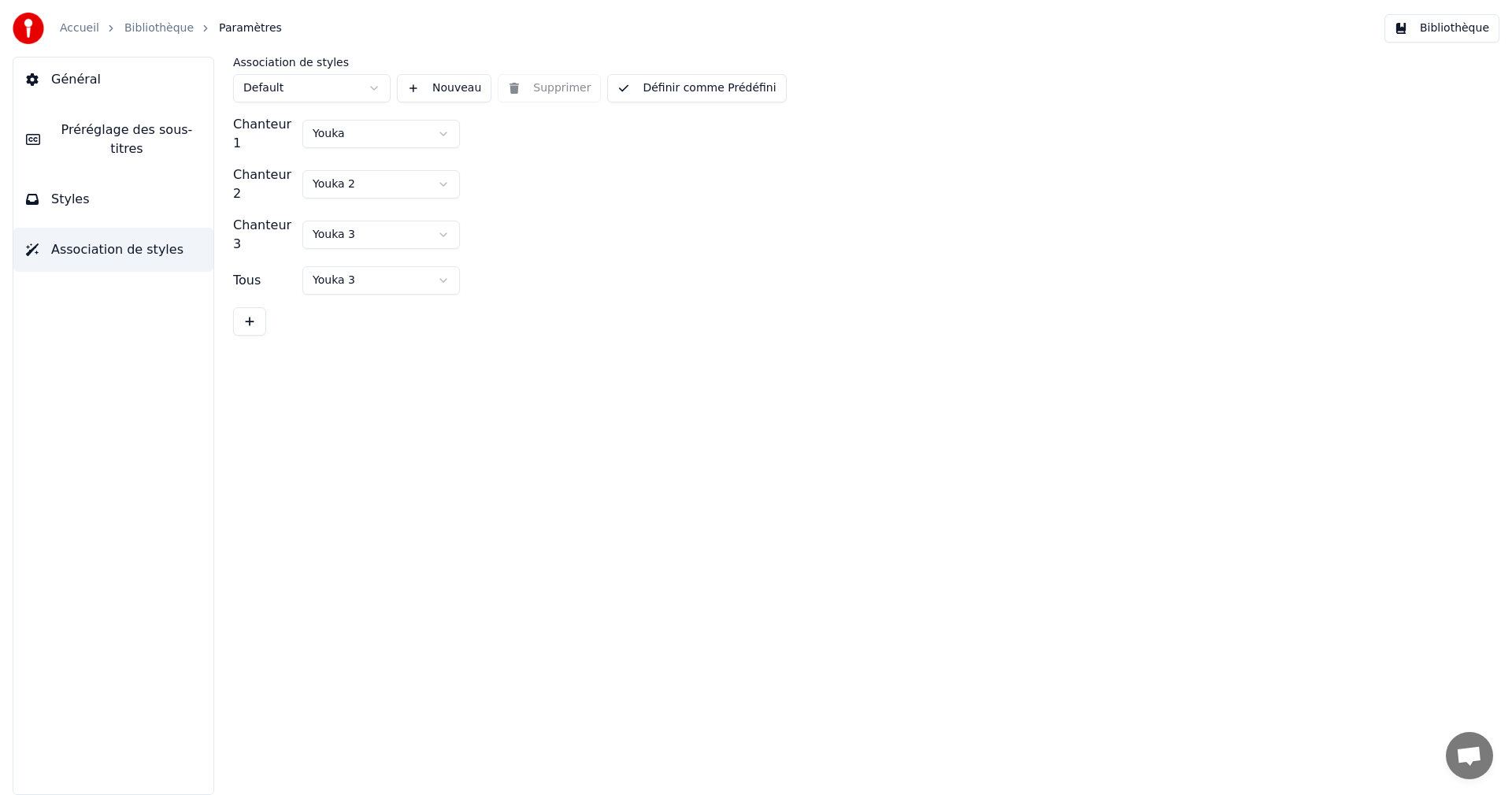
click at [101, 92] on button "Général" at bounding box center [113, 79] width 200 height 44
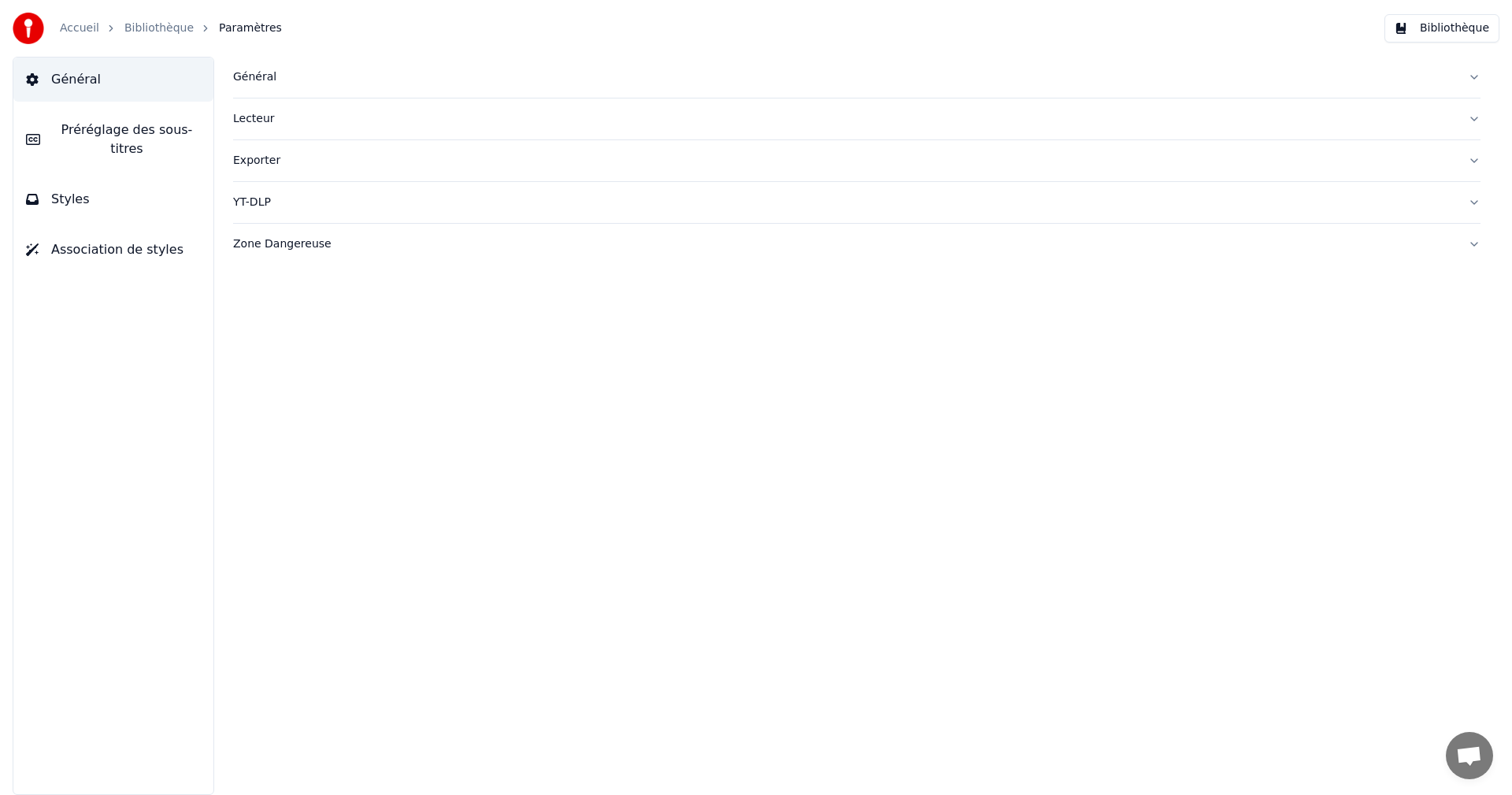
click at [275, 82] on div "Général" at bounding box center [844, 77] width 1222 height 16
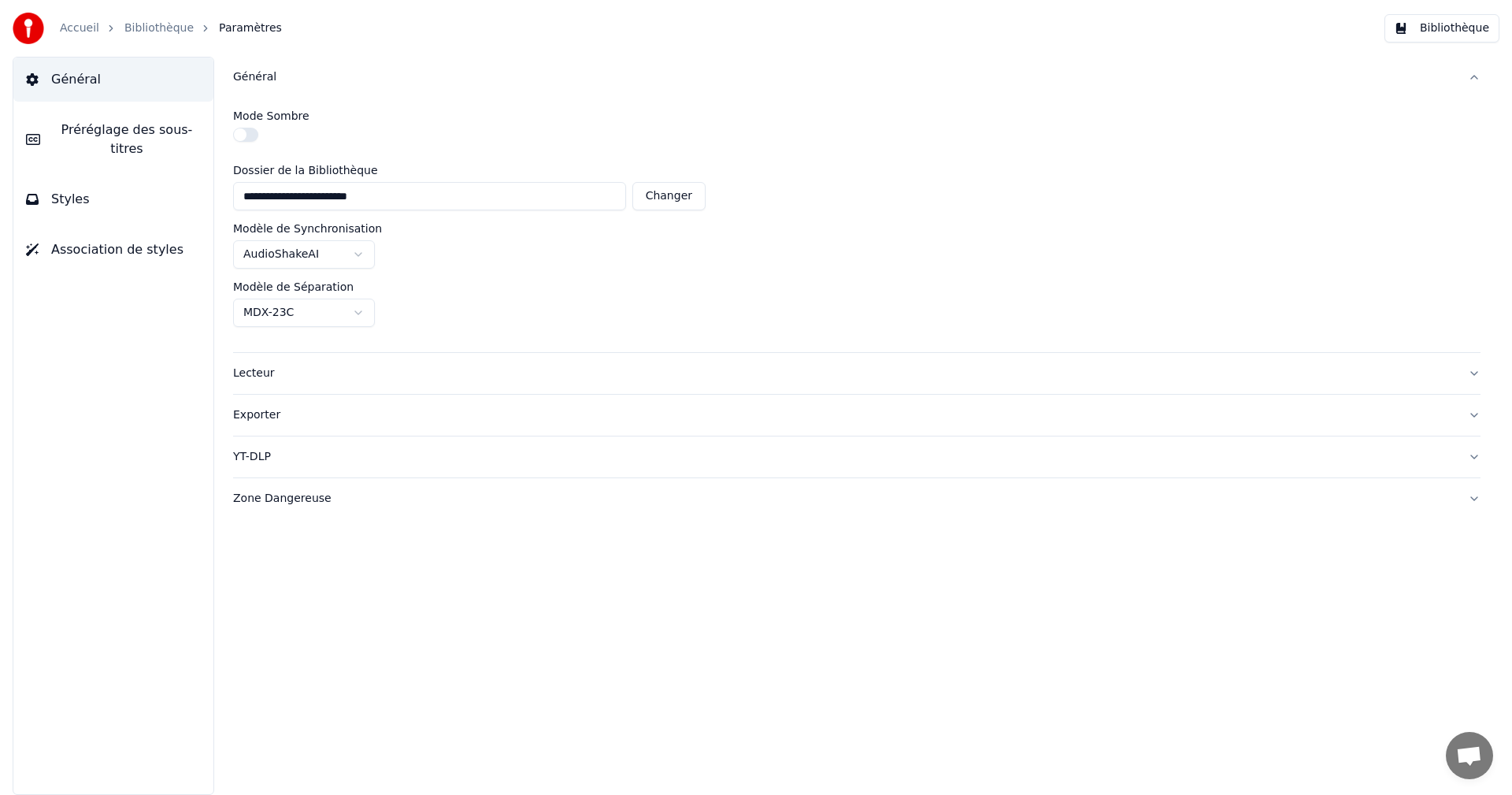
click at [275, 82] on div "Général" at bounding box center [844, 77] width 1222 height 16
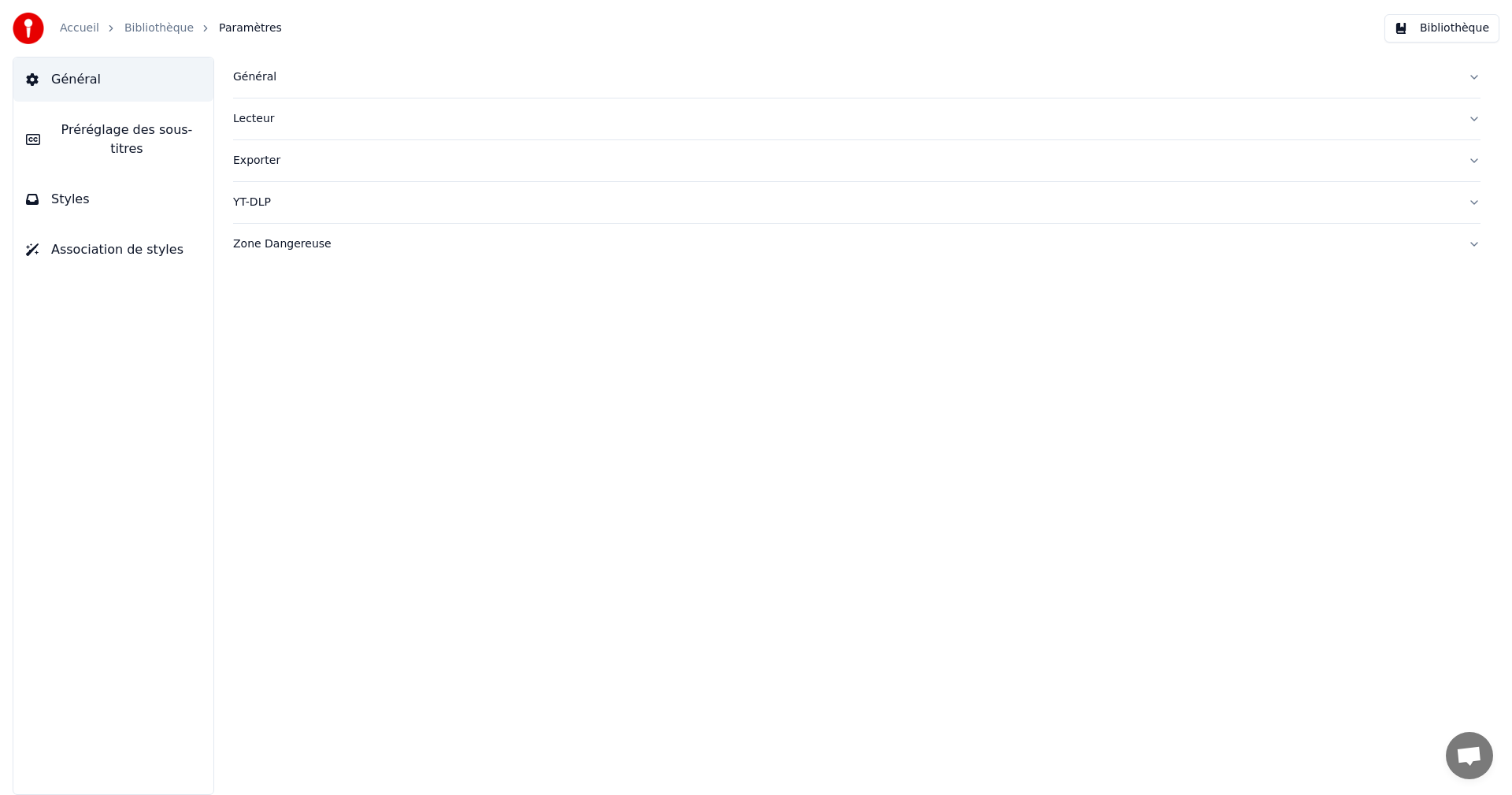
click at [289, 116] on div "Lecteur" at bounding box center [844, 119] width 1222 height 16
click at [309, 163] on div "Exporter" at bounding box center [844, 160] width 1222 height 16
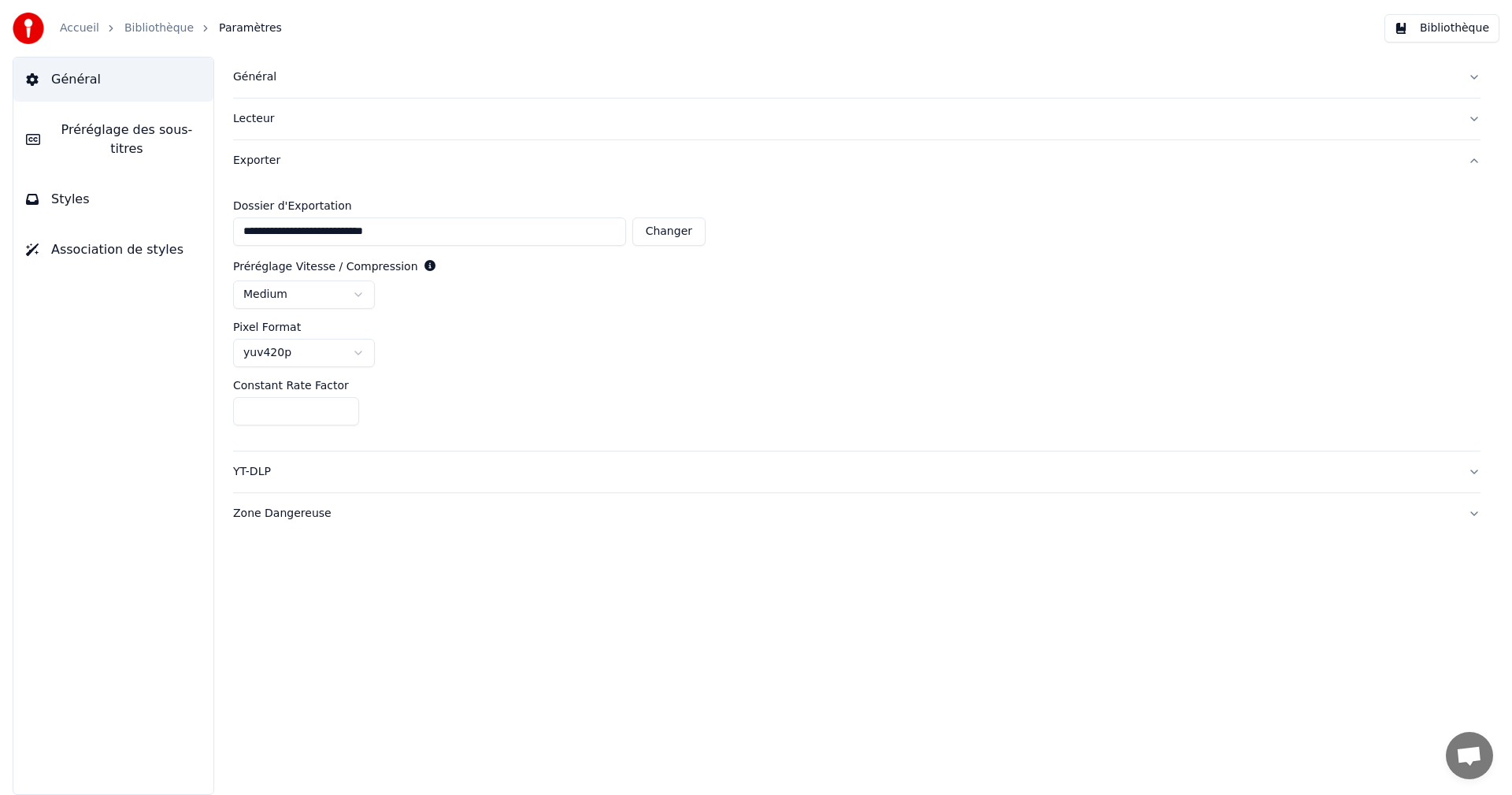
click at [309, 163] on div "Exporter" at bounding box center [844, 160] width 1222 height 16
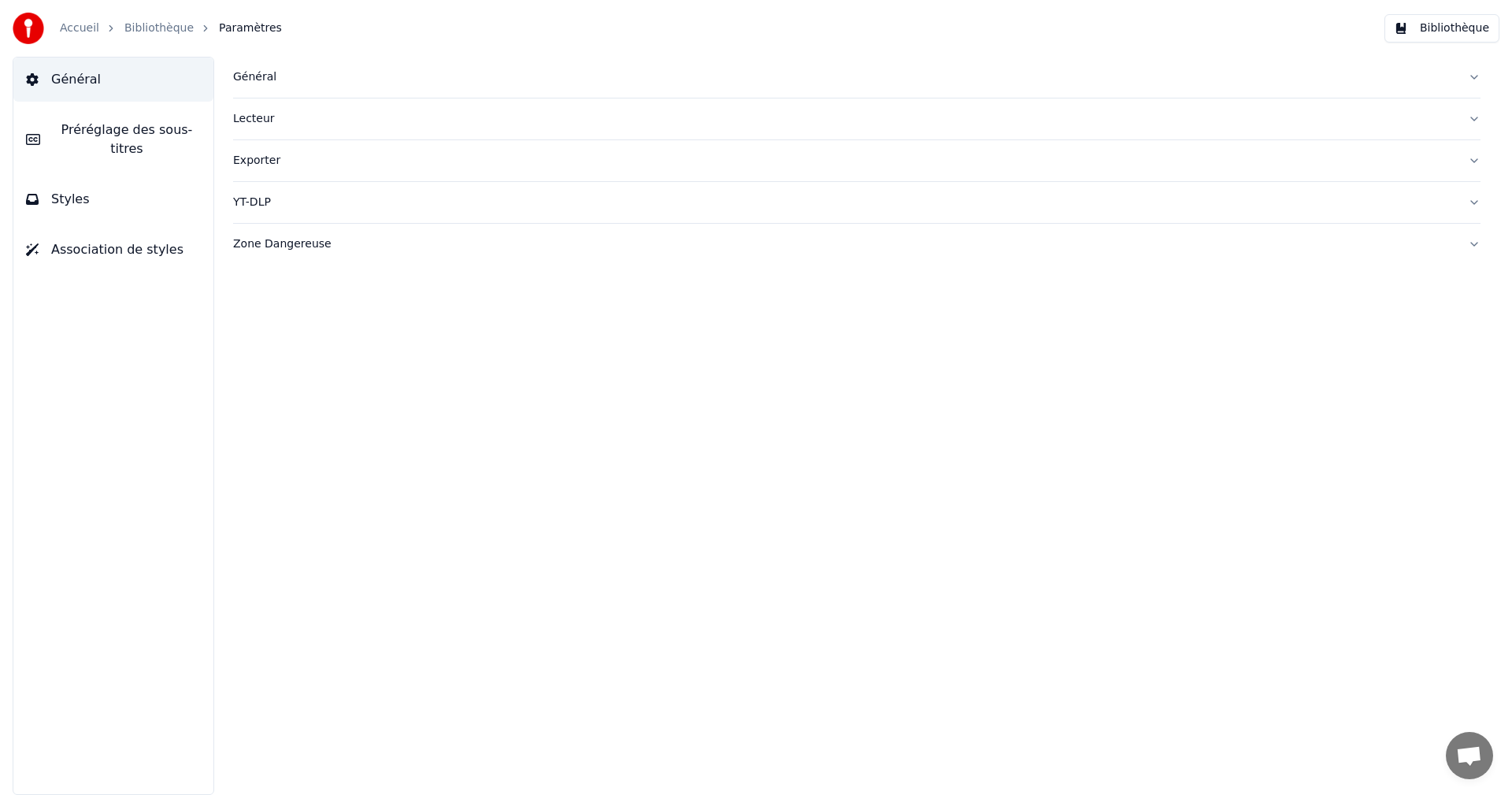
click at [314, 199] on div "YT-DLP" at bounding box center [844, 202] width 1222 height 16
click at [336, 237] on div "Zone Dangereuse" at bounding box center [844, 244] width 1222 height 16
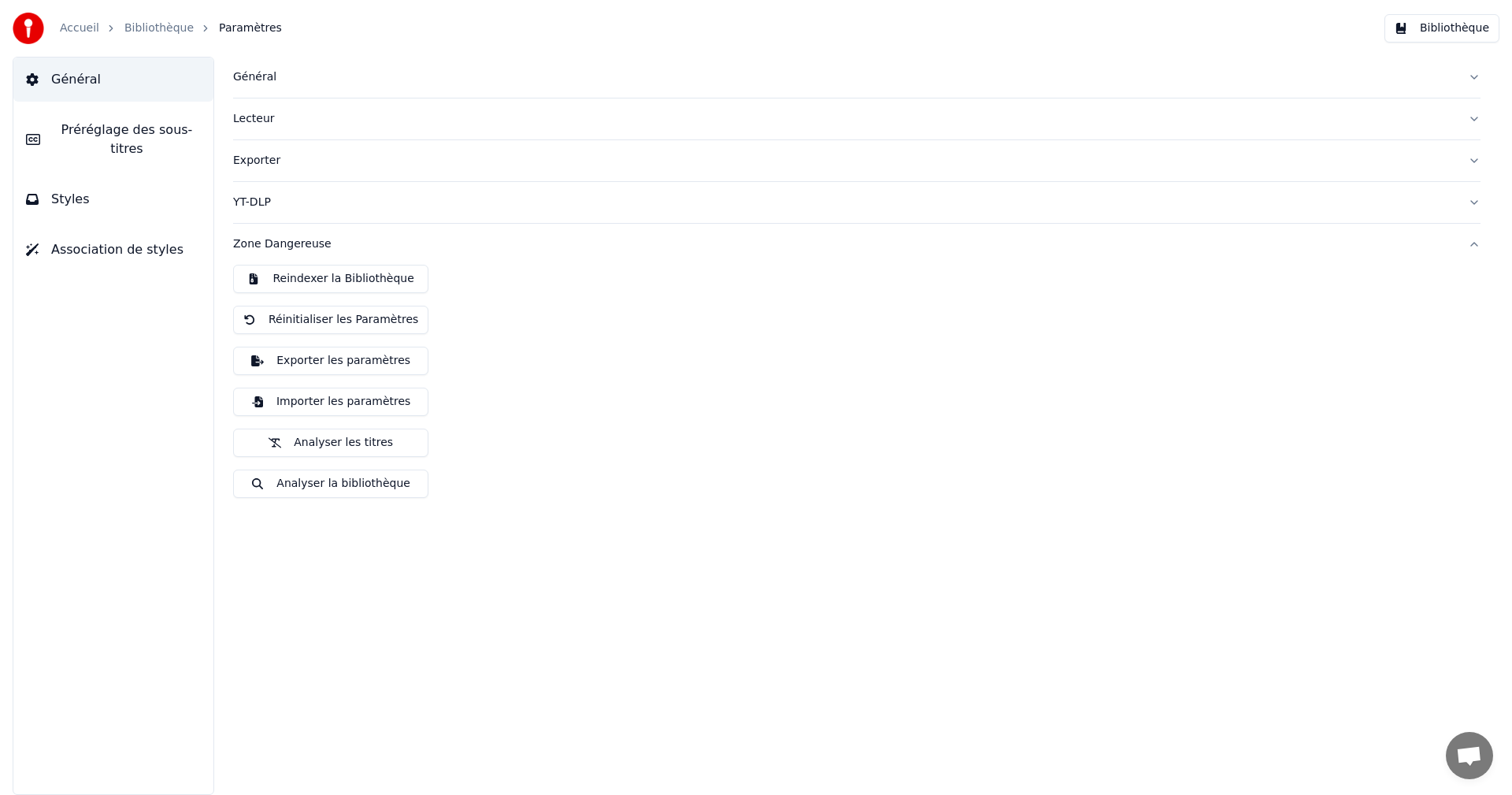
click at [336, 237] on div "Zone Dangereuse" at bounding box center [844, 244] width 1222 height 16
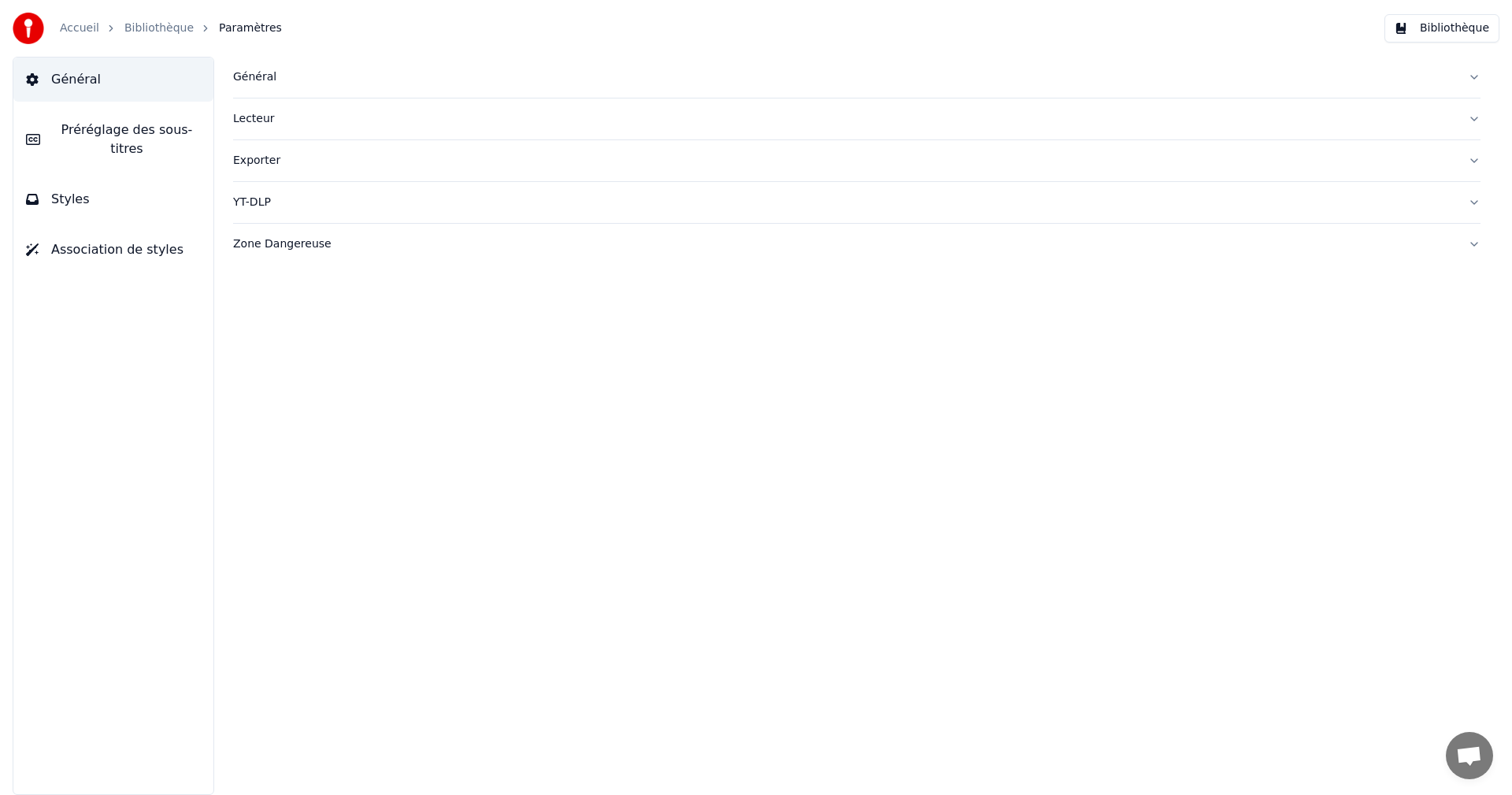
click at [62, 78] on span "Général" at bounding box center [76, 79] width 49 height 19
click at [68, 37] on div "Accueil Bibliothèque Paramètres" at bounding box center [147, 28] width 270 height 31
click at [79, 26] on link "Accueil" at bounding box center [80, 28] width 40 height 16
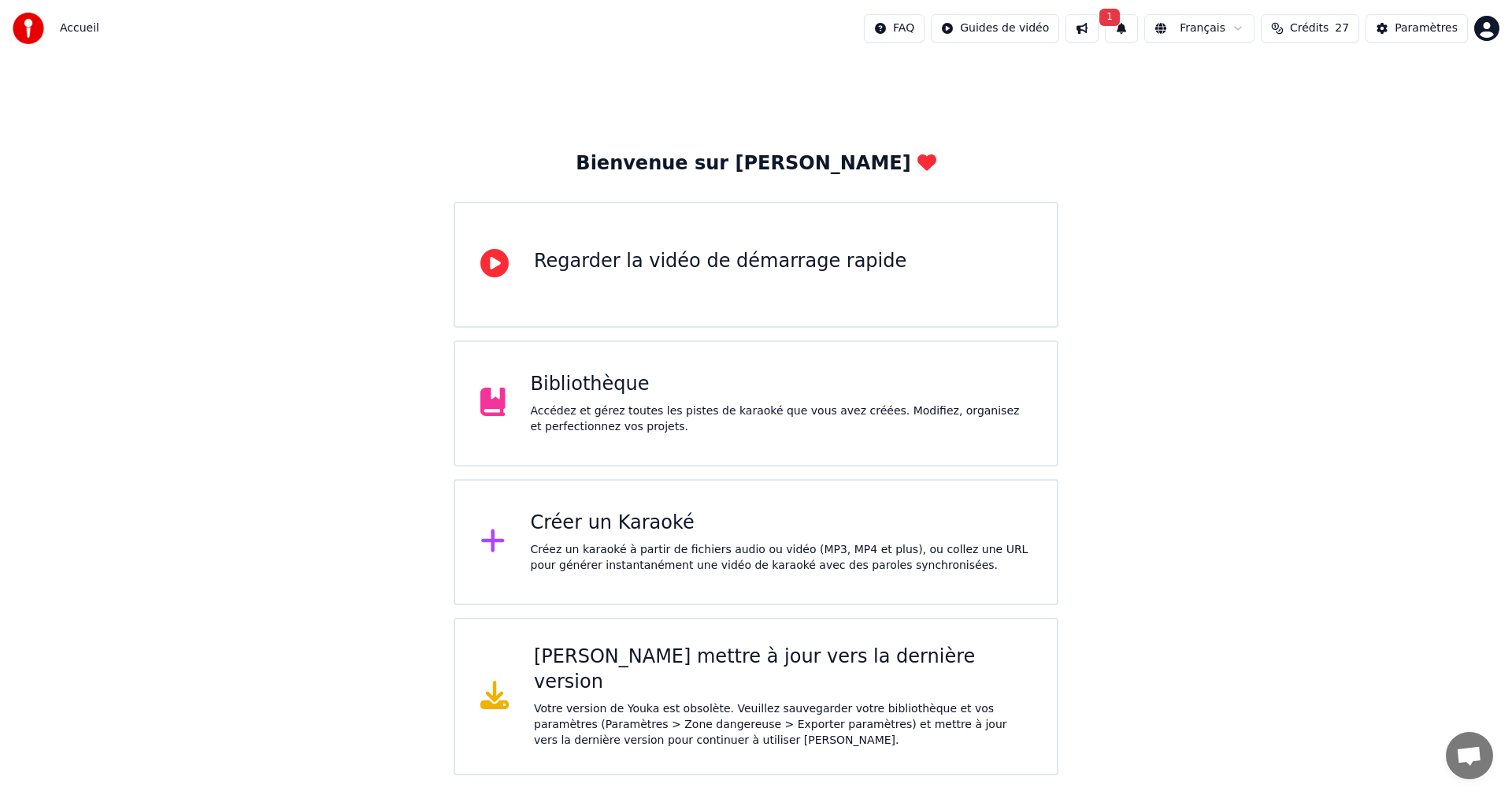
click at [1327, 29] on span "Crédits" at bounding box center [1309, 28] width 39 height 16
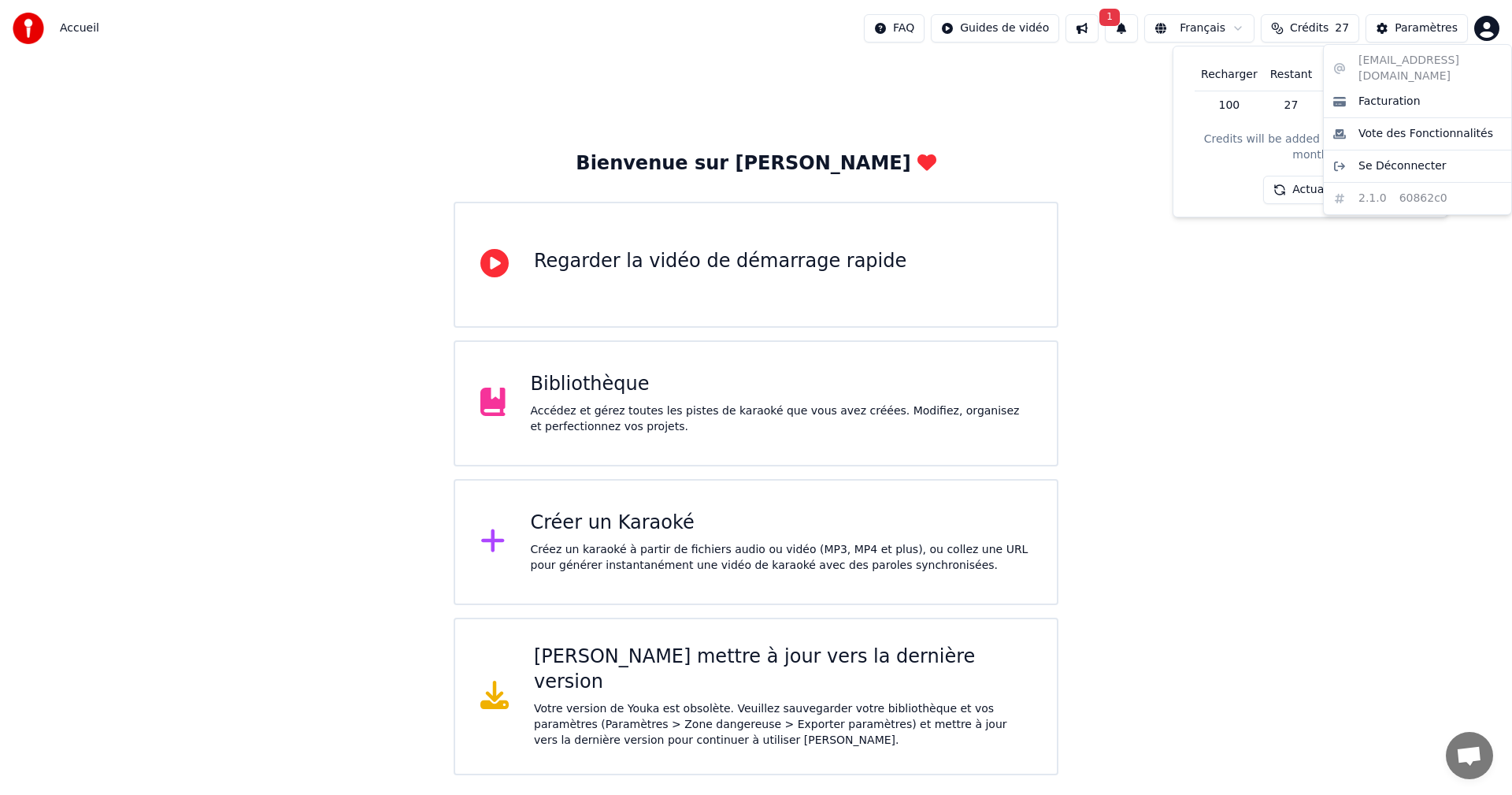
click at [1488, 20] on html "Accueil FAQ Guides de vidéo 1 Français Crédits 27 Paramètres Bienvenue sur Youk…" at bounding box center [756, 388] width 1512 height 775
click at [1389, 94] on span "Facturation" at bounding box center [1389, 101] width 62 height 16
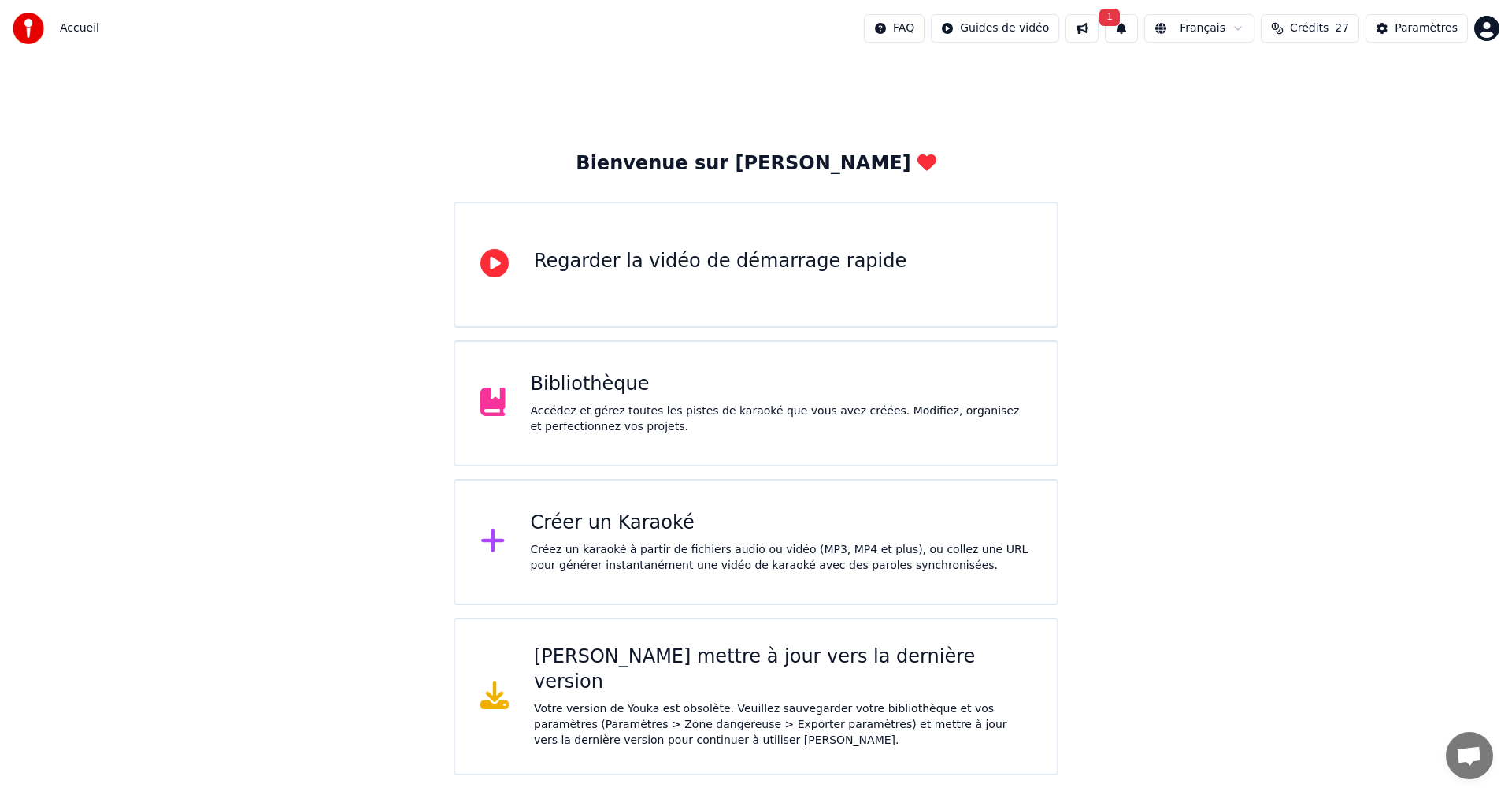
click at [1492, 24] on html "Accueil FAQ Guides de vidéo 1 Français Crédits 27 Paramètres Bienvenue sur Youk…" at bounding box center [756, 388] width 1512 height 775
